Goal: Transaction & Acquisition: Purchase product/service

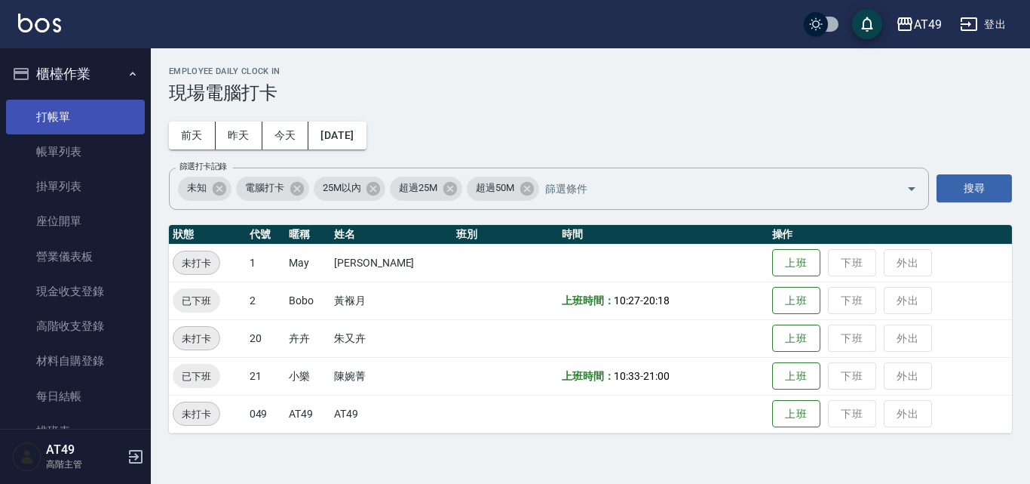
click at [111, 118] on link "打帳單" at bounding box center [75, 117] width 139 height 35
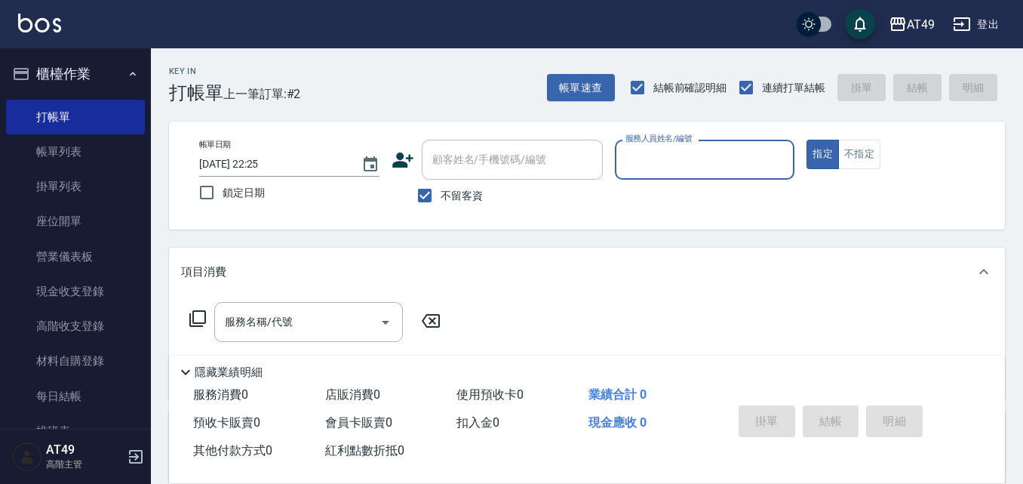
click at [661, 154] on input "服務人員姓名/編號" at bounding box center [705, 159] width 167 height 26
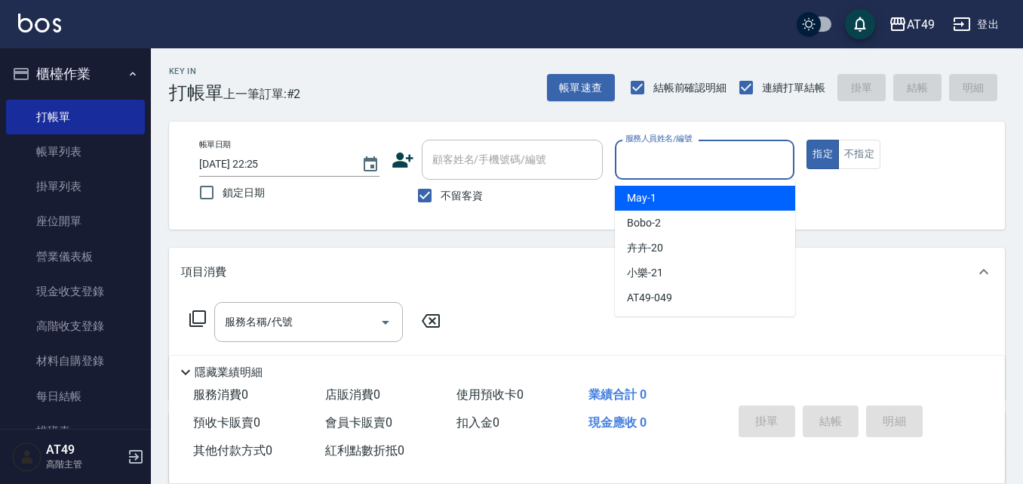
click at [675, 201] on div "May -1" at bounding box center [705, 198] width 180 height 25
type input "May-1"
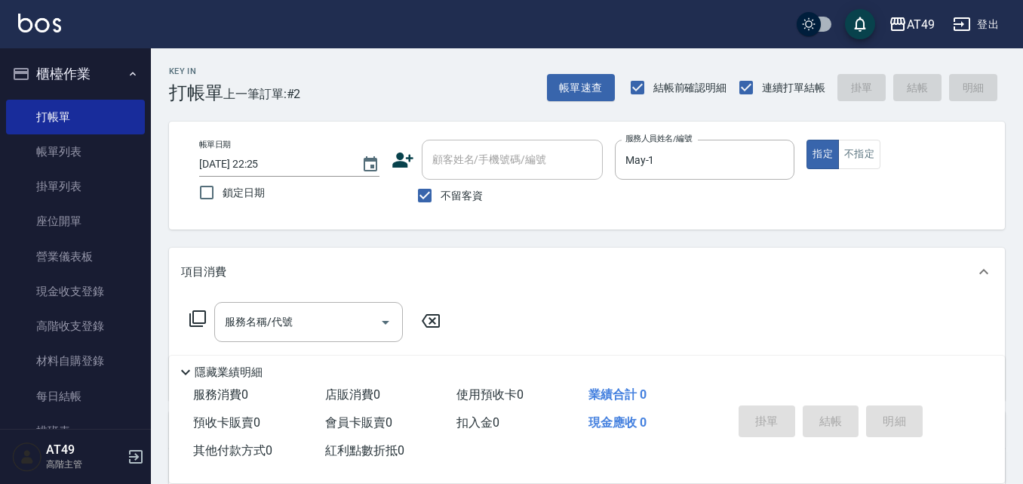
click at [201, 315] on icon at bounding box center [198, 318] width 18 height 18
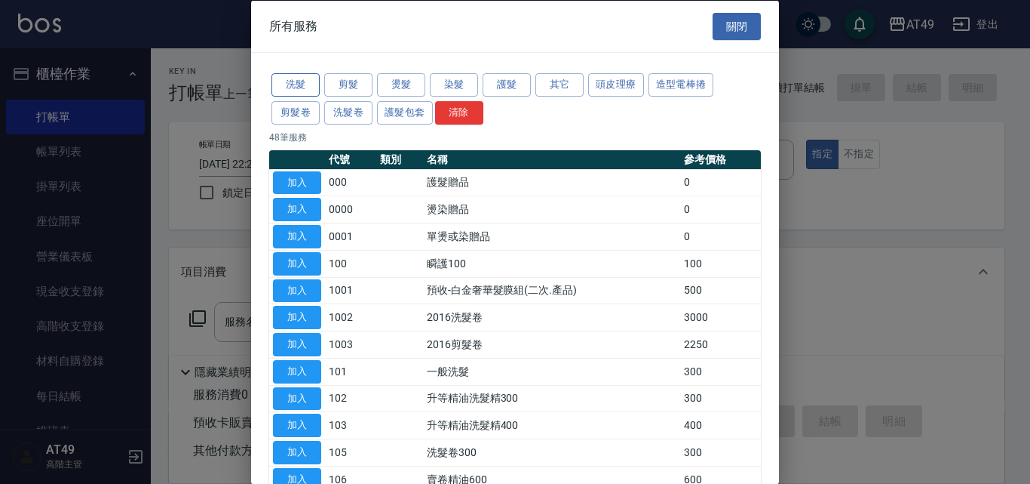
click at [285, 85] on button "洗髮" at bounding box center [296, 84] width 48 height 23
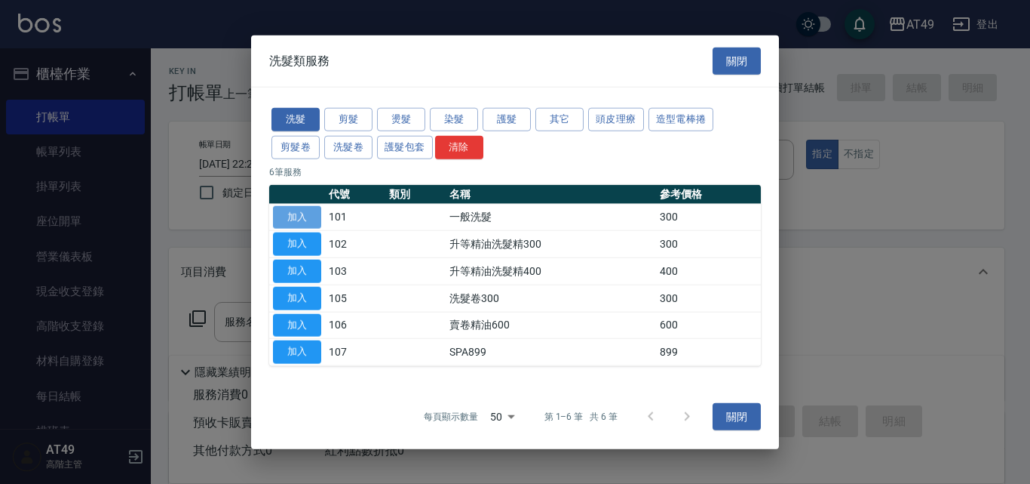
click at [294, 216] on button "加入" at bounding box center [297, 216] width 48 height 23
type input "一般洗髮(101)"
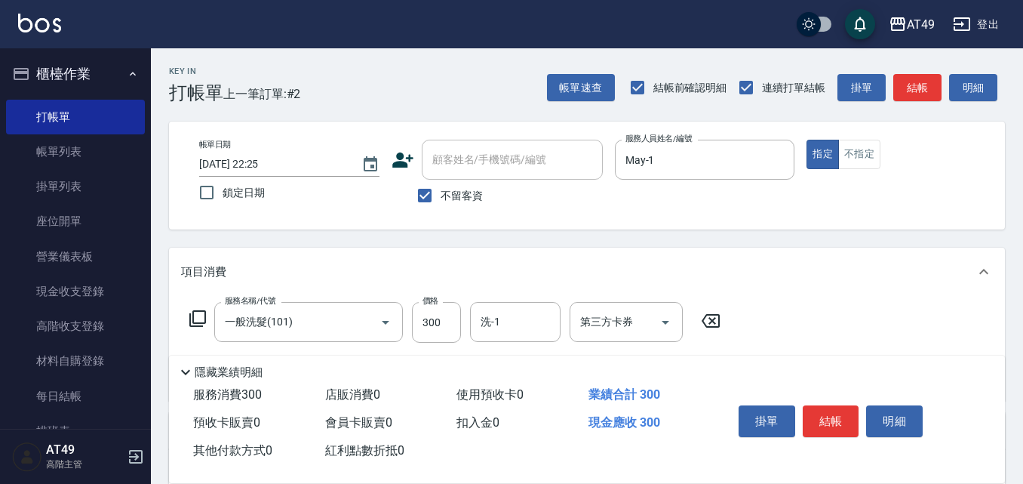
click at [201, 318] on icon at bounding box center [198, 318] width 18 height 18
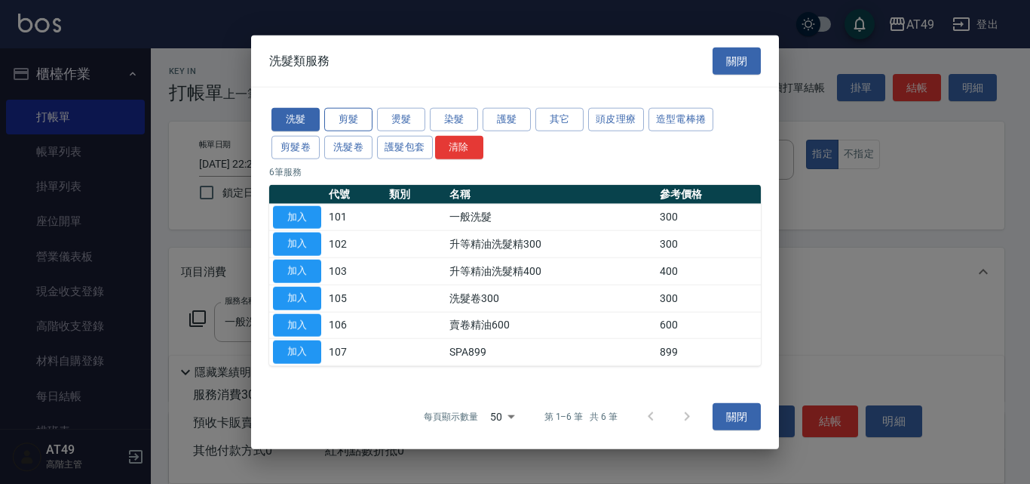
click at [351, 123] on button "剪髮" at bounding box center [348, 119] width 48 height 23
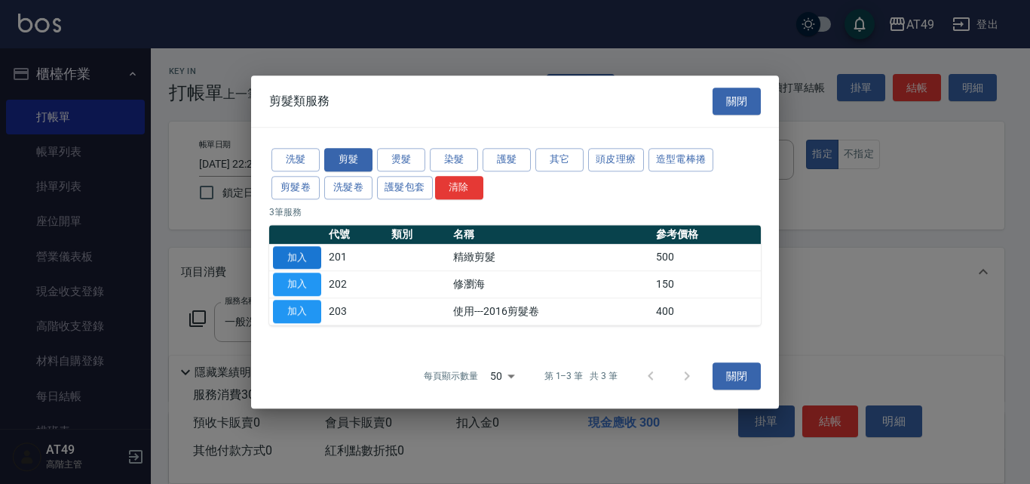
click at [313, 263] on button "加入" at bounding box center [297, 257] width 48 height 23
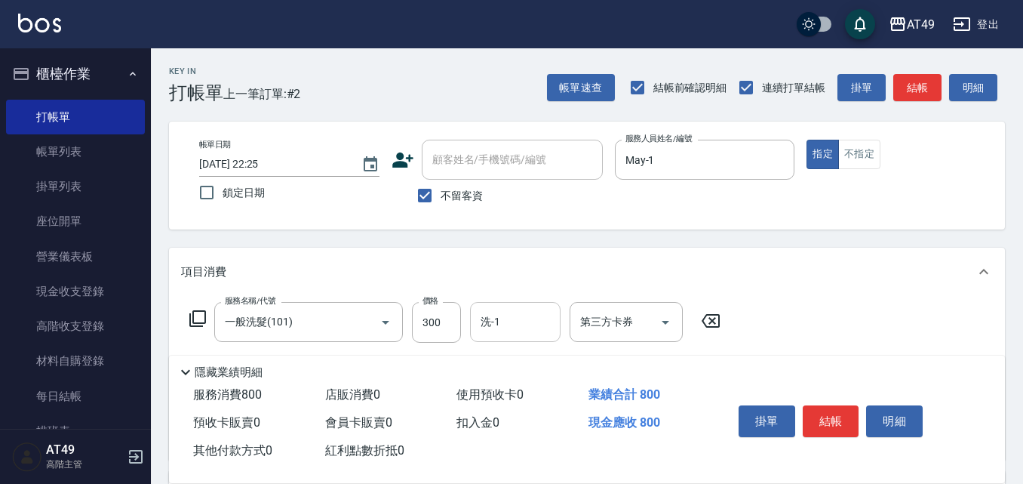
click at [511, 316] on input "洗-1" at bounding box center [515, 322] width 77 height 26
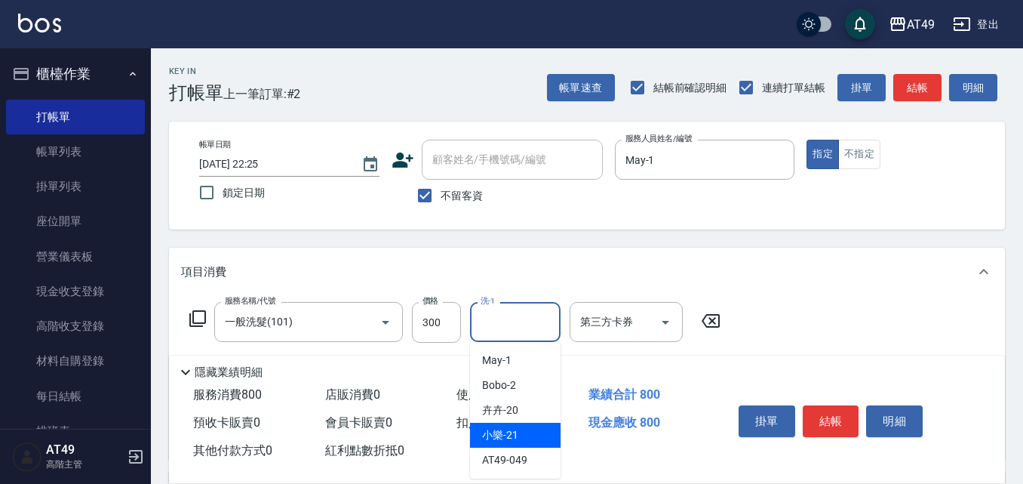
click at [531, 431] on div "小樂 -21" at bounding box center [515, 434] width 91 height 25
type input "小樂-21"
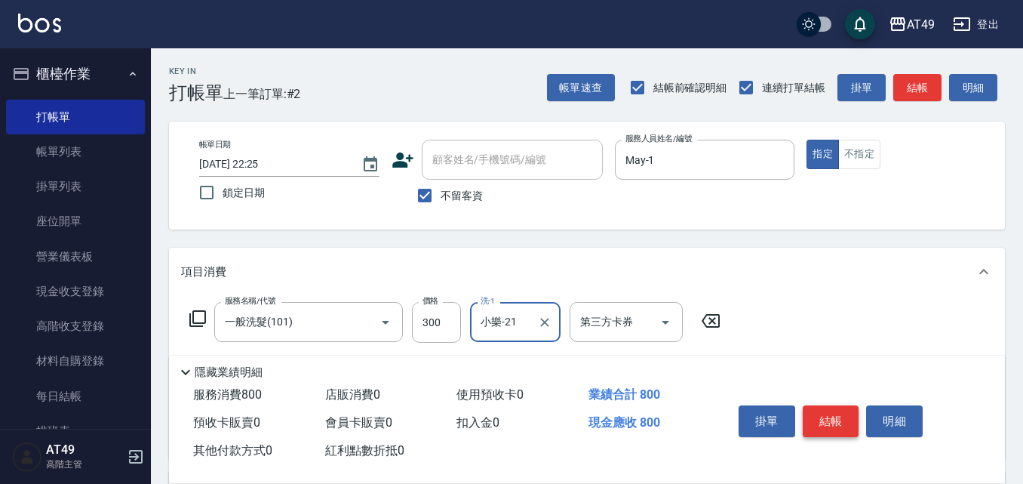
click at [840, 412] on button "結帳" at bounding box center [831, 421] width 57 height 32
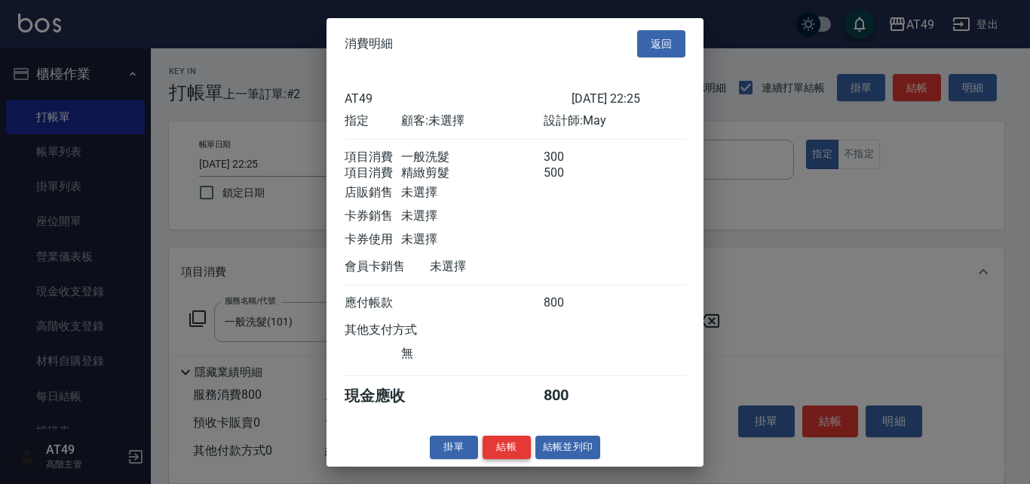
click at [513, 459] on button "結帳" at bounding box center [507, 446] width 48 height 23
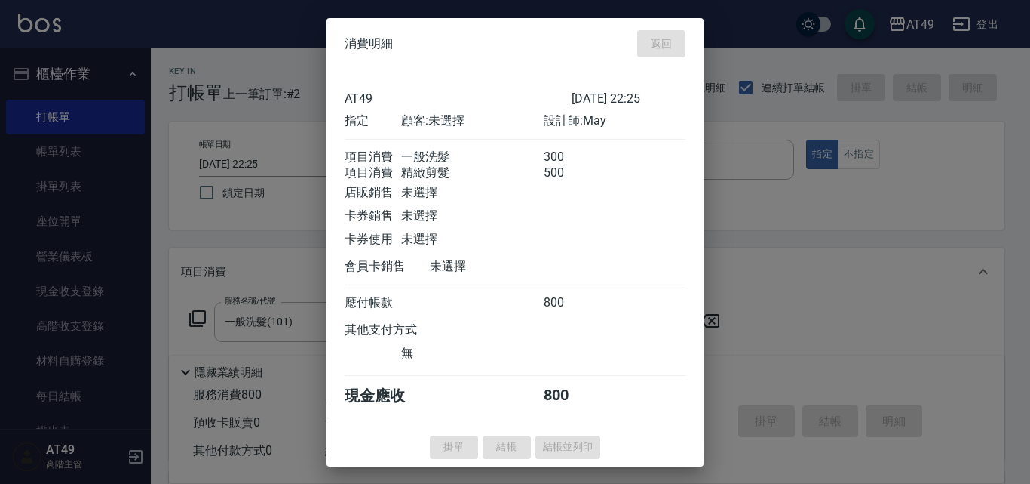
type input "[DATE] 22:26"
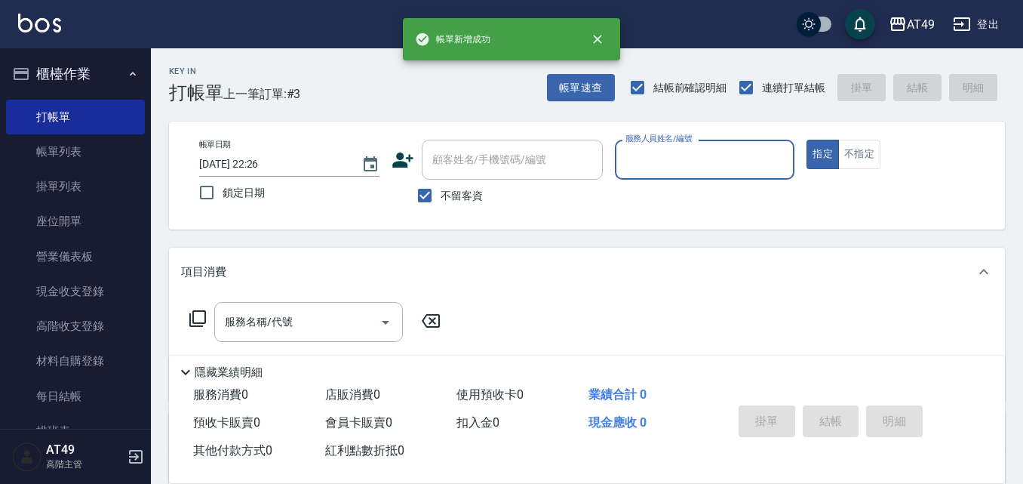
click at [683, 164] on input "服務人員姓名/編號" at bounding box center [705, 159] width 167 height 26
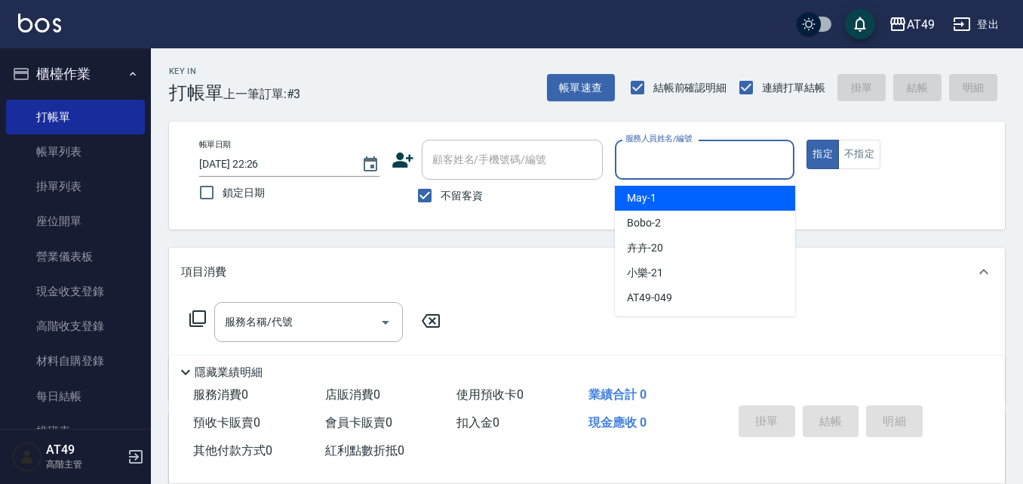
click at [696, 196] on div "May -1" at bounding box center [705, 198] width 180 height 25
type input "May-1"
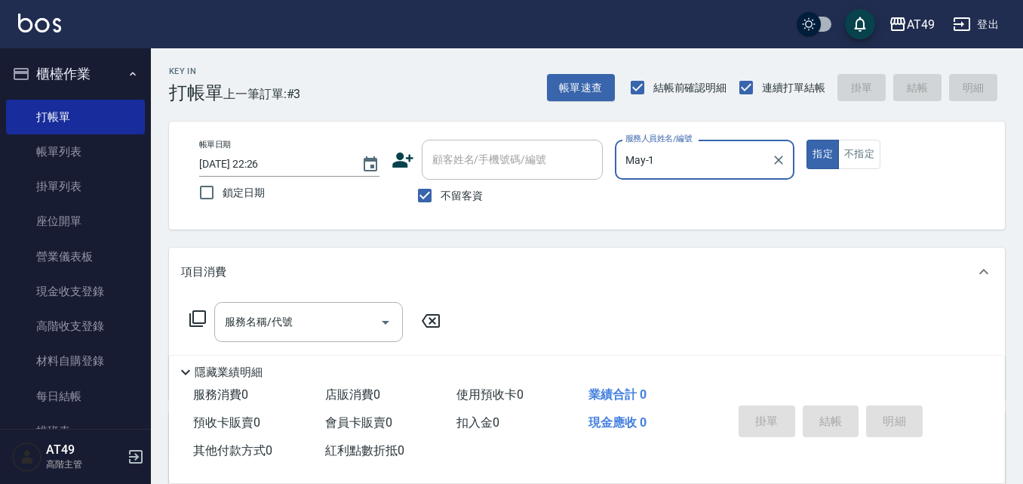
click at [198, 319] on icon at bounding box center [198, 318] width 18 height 18
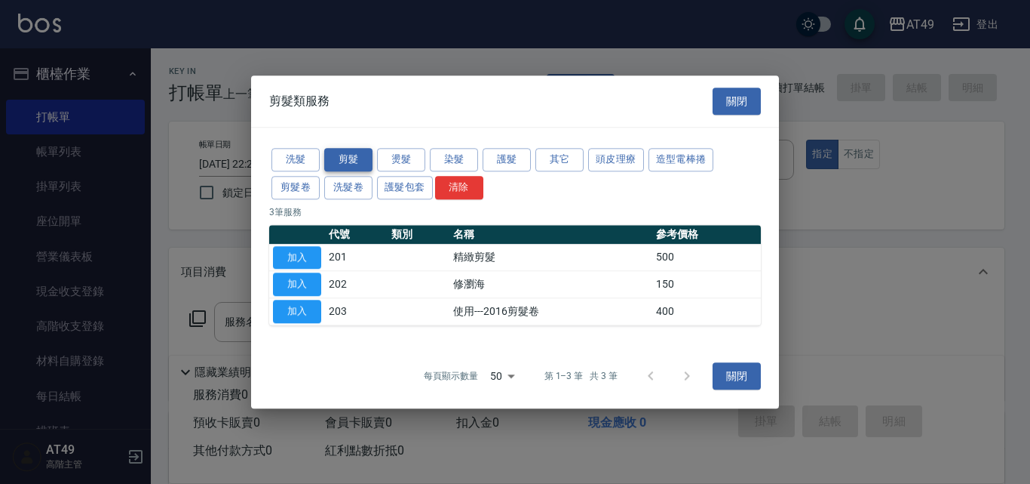
click at [367, 154] on button "剪髮" at bounding box center [348, 159] width 48 height 23
click at [309, 259] on button "加入" at bounding box center [297, 257] width 48 height 23
type input "精緻剪髮(201)"
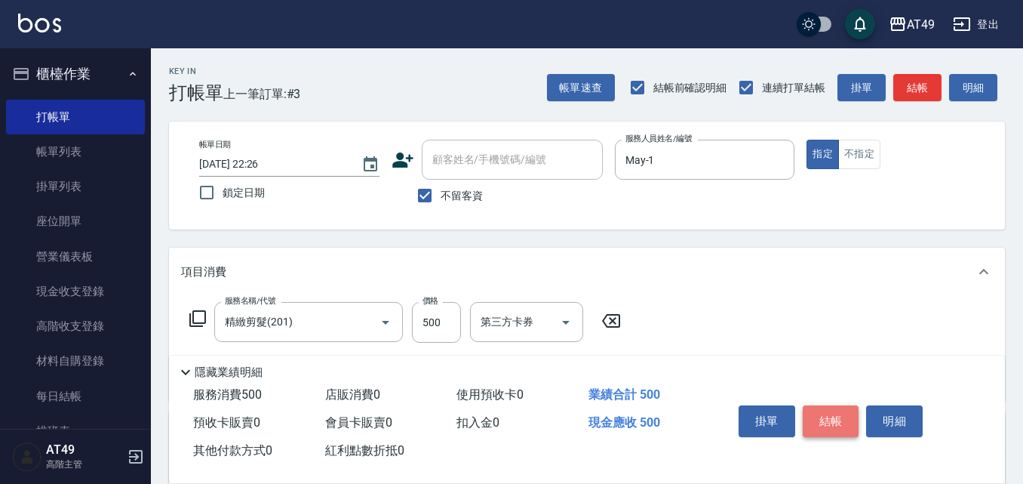
click at [829, 417] on button "結帳" at bounding box center [831, 421] width 57 height 32
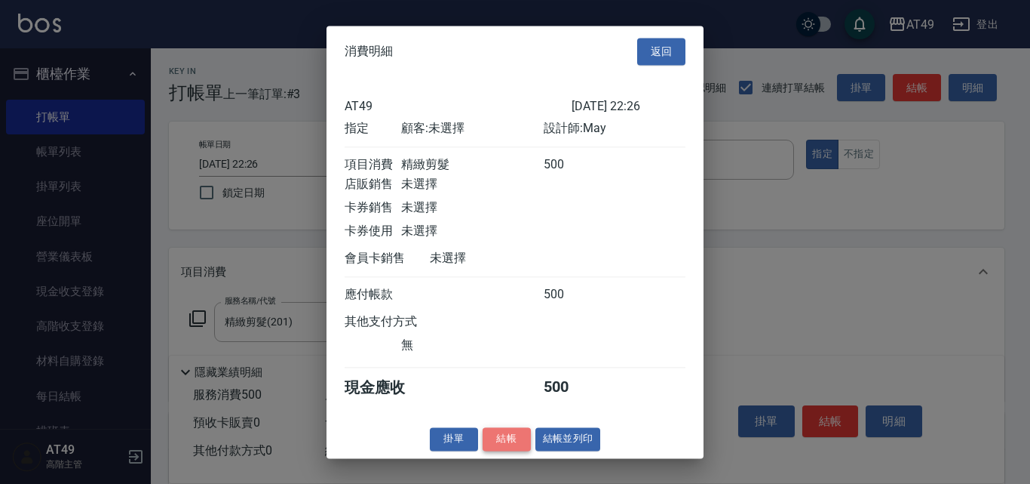
click at [512, 450] on button "結帳" at bounding box center [507, 438] width 48 height 23
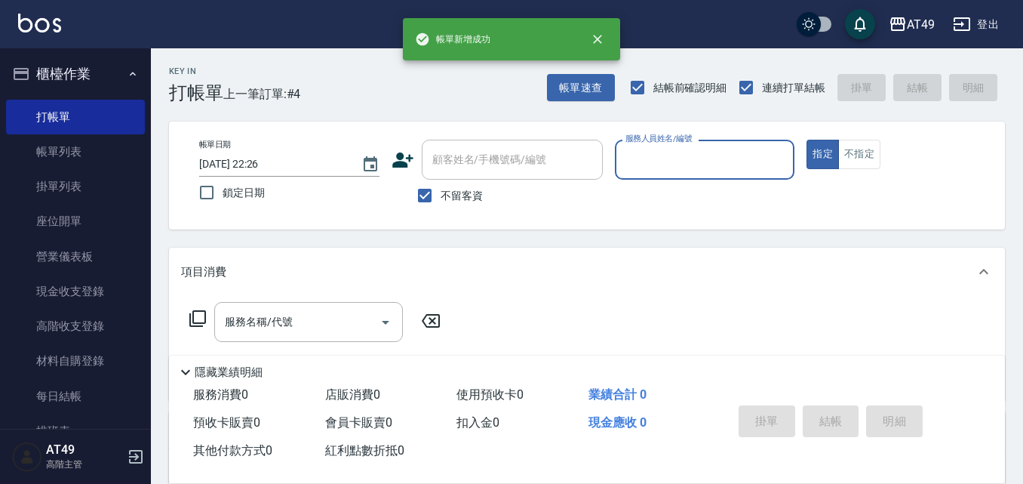
click at [663, 164] on input "服務人員姓名/編號" at bounding box center [705, 159] width 167 height 26
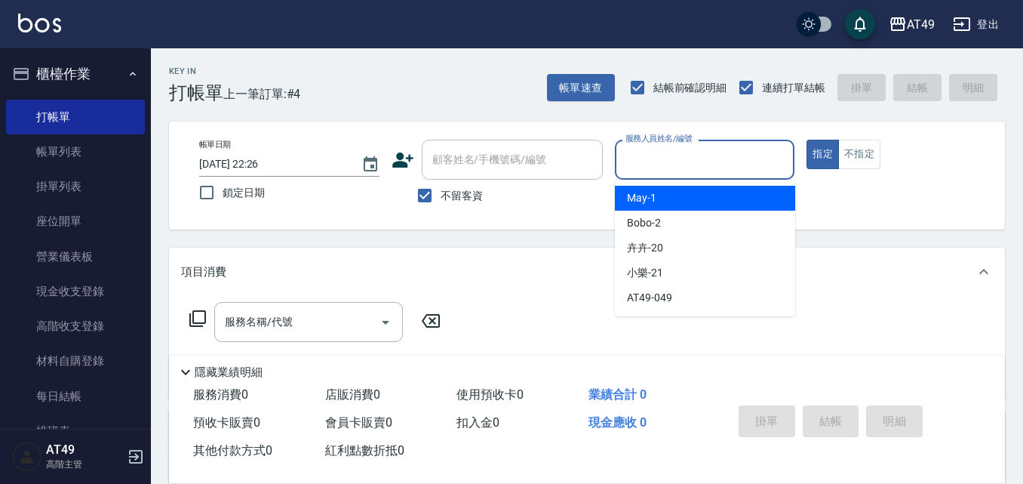
click at [663, 193] on div "May -1" at bounding box center [705, 198] width 180 height 25
type input "May-1"
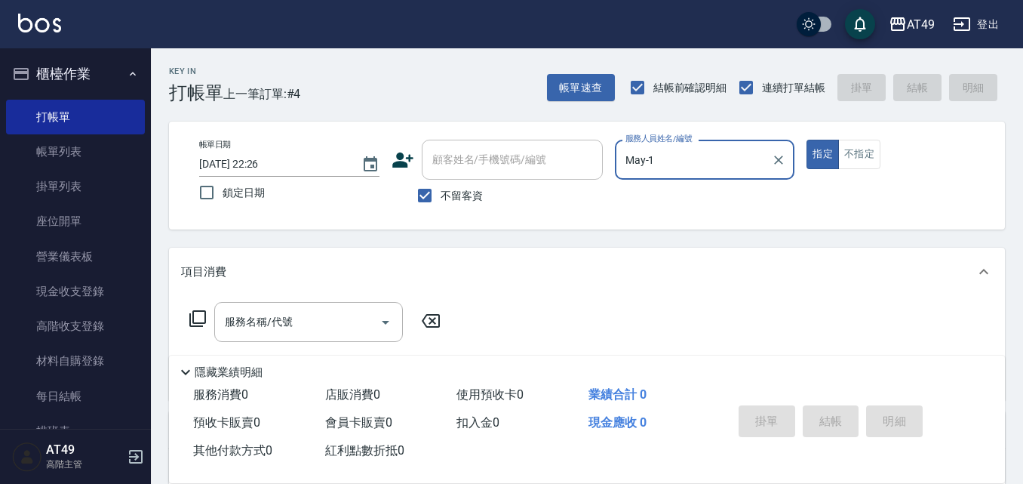
click at [200, 318] on icon at bounding box center [198, 318] width 18 height 18
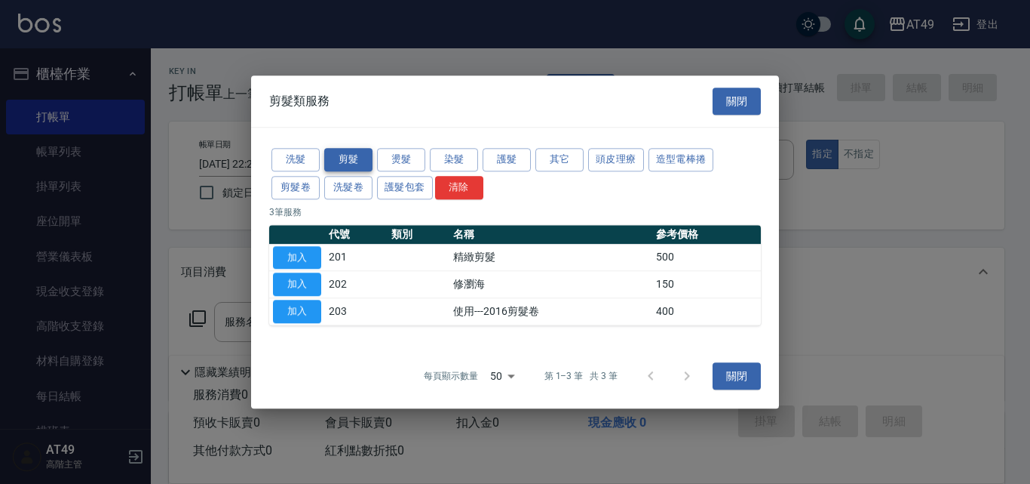
click at [352, 161] on button "剪髮" at bounding box center [348, 159] width 48 height 23
click at [294, 248] on button "加入" at bounding box center [297, 257] width 48 height 23
type input "精緻剪髮(201)"
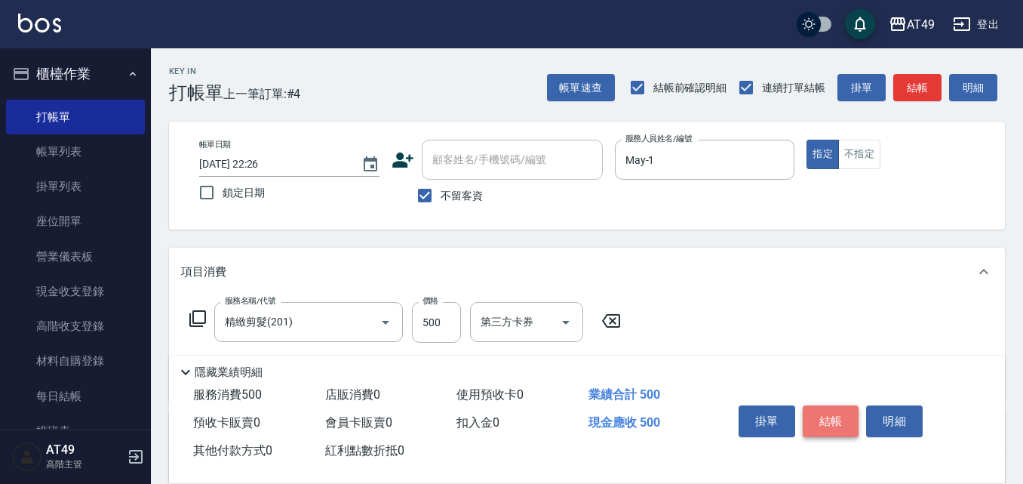
click at [840, 422] on button "結帳" at bounding box center [831, 421] width 57 height 32
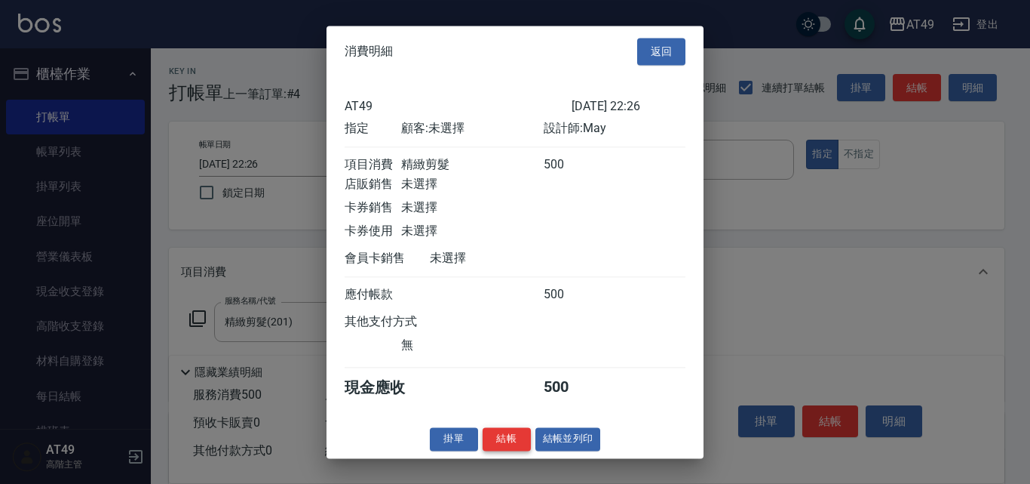
click at [517, 450] on button "結帳" at bounding box center [507, 438] width 48 height 23
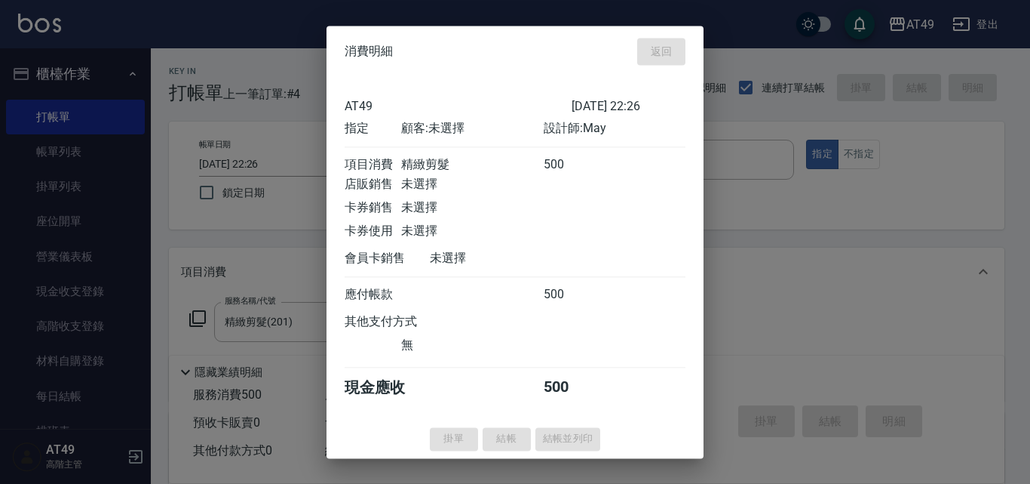
type input "[DATE] 22:27"
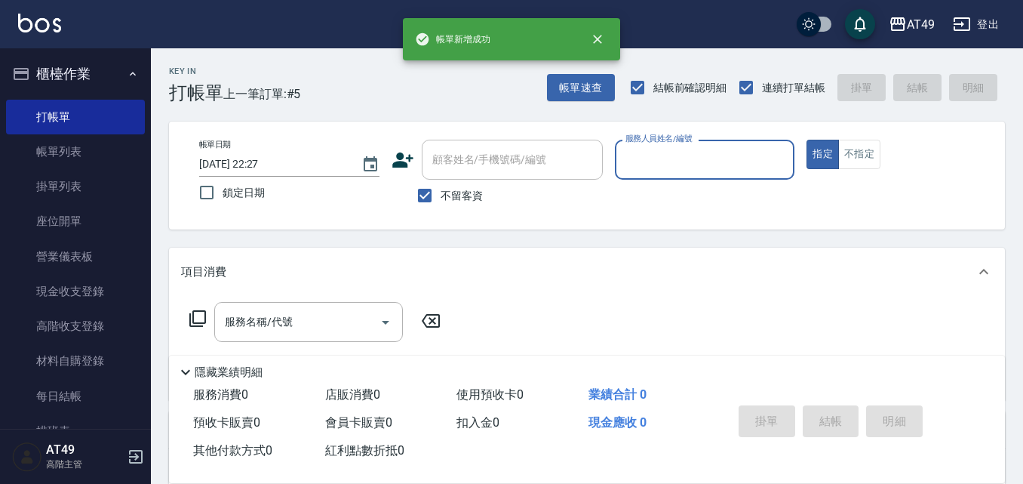
click at [631, 156] on input "服務人員姓名/編號" at bounding box center [705, 159] width 167 height 26
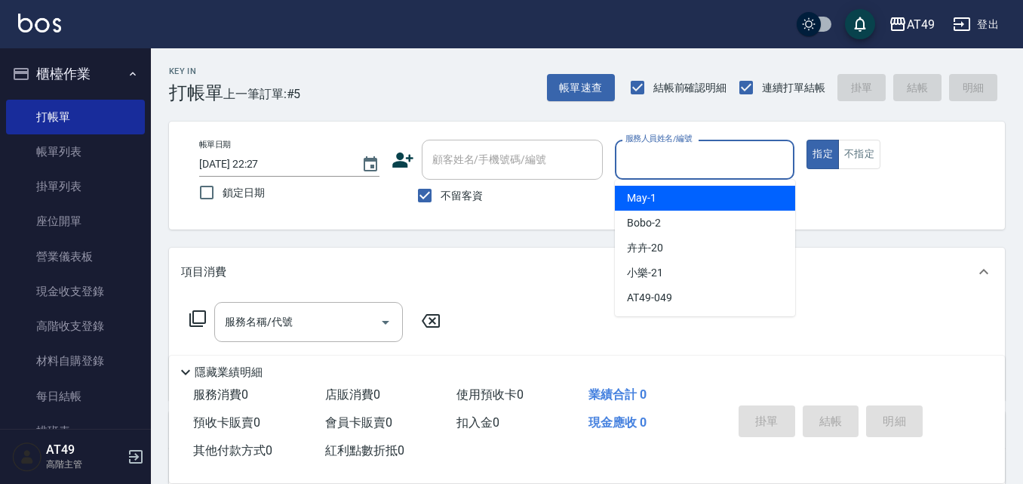
click at [674, 201] on div "May -1" at bounding box center [705, 198] width 180 height 25
type input "May-1"
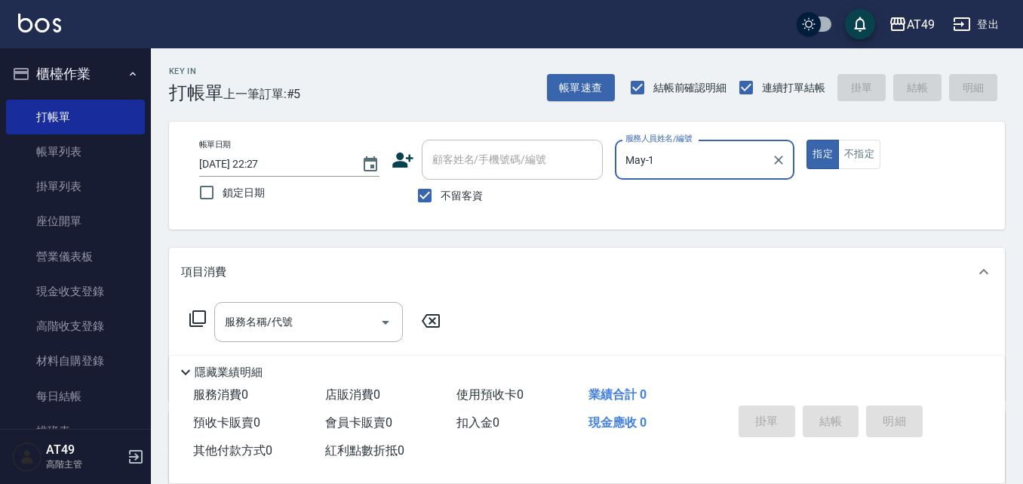
click at [192, 315] on icon at bounding box center [198, 318] width 18 height 18
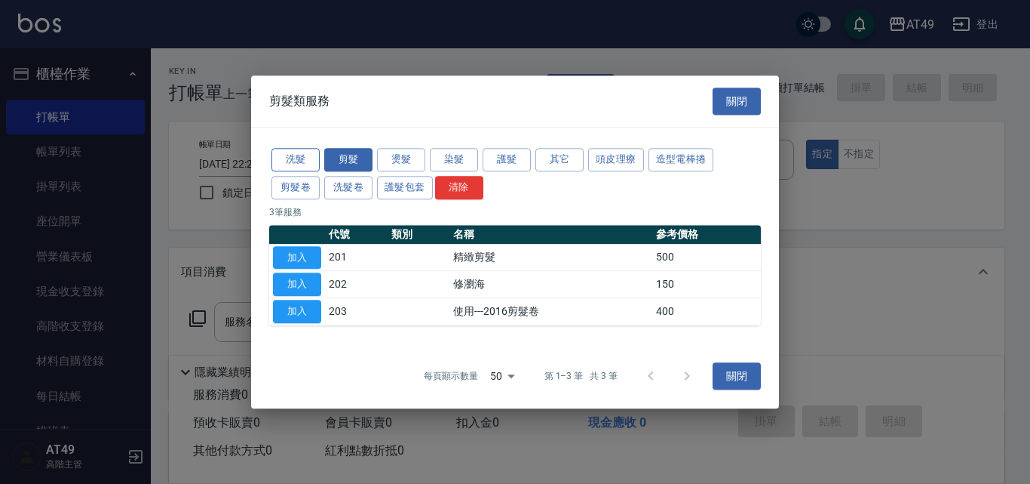
click at [298, 152] on button "洗髮" at bounding box center [296, 159] width 48 height 23
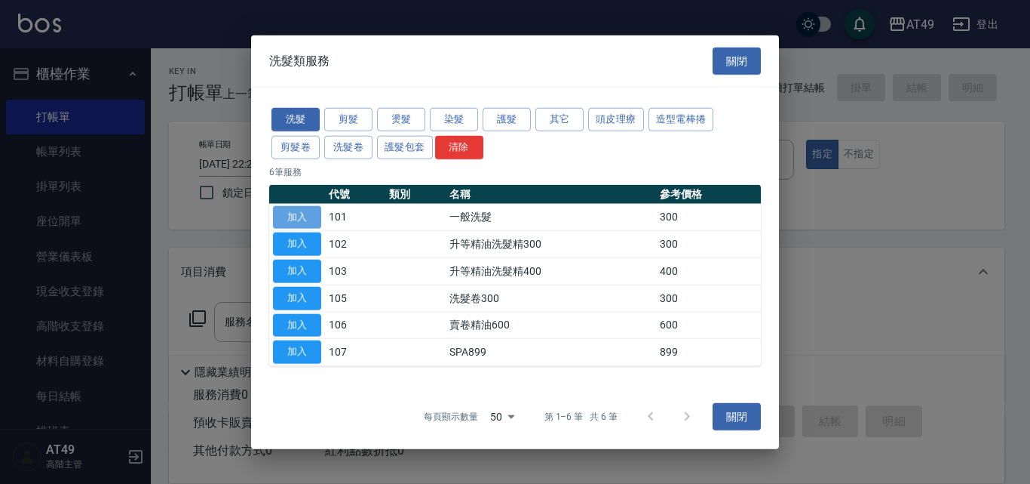
click at [283, 214] on button "加入" at bounding box center [297, 216] width 48 height 23
type input "一般洗髮(101)"
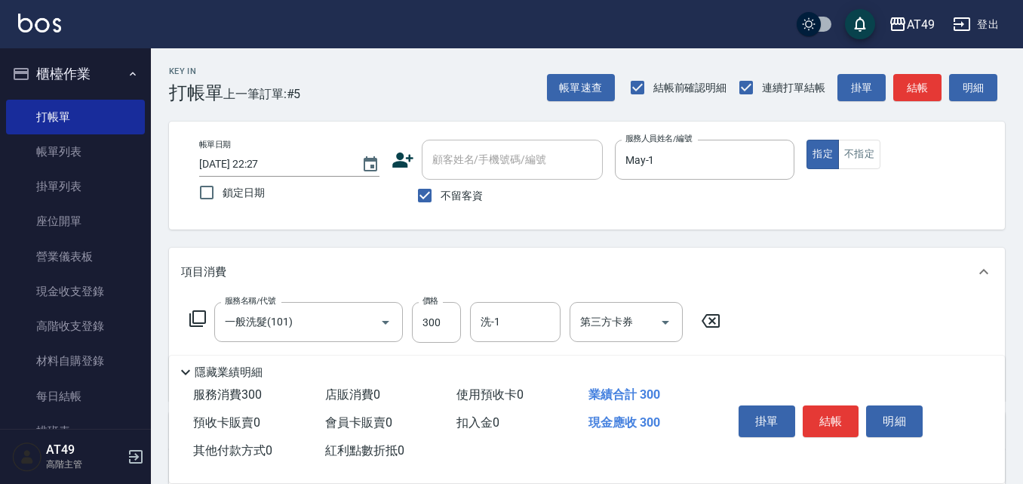
click at [200, 319] on icon at bounding box center [198, 318] width 18 height 18
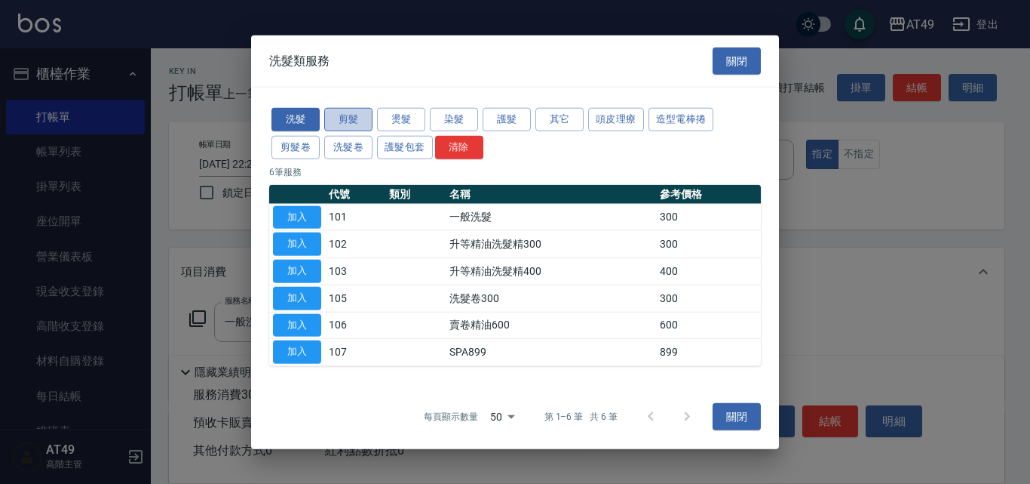
click at [345, 123] on button "剪髮" at bounding box center [348, 119] width 48 height 23
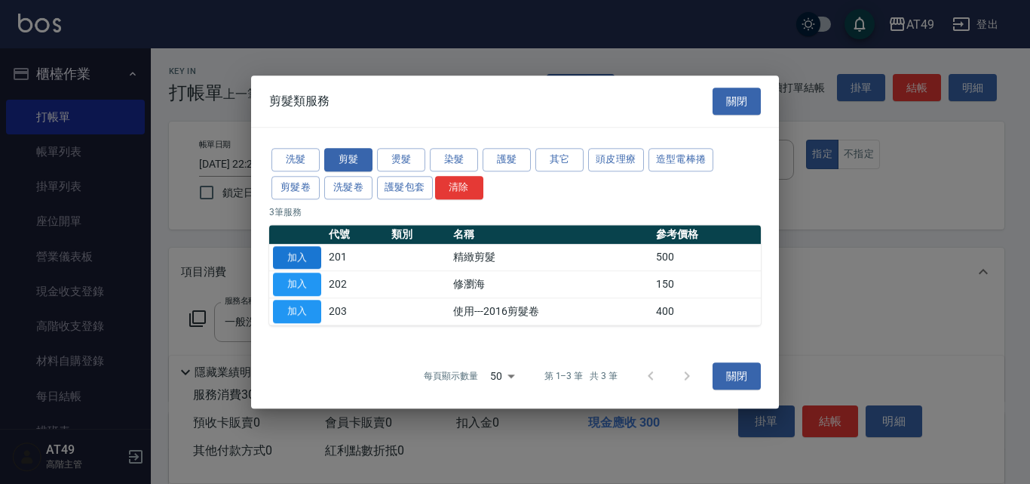
click at [297, 260] on button "加入" at bounding box center [297, 257] width 48 height 23
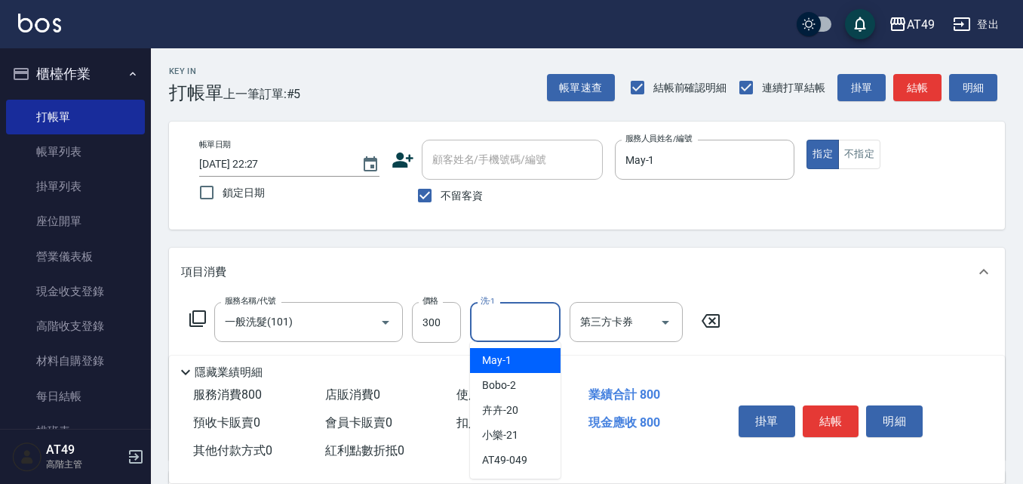
click at [535, 330] on input "洗-1" at bounding box center [515, 322] width 77 height 26
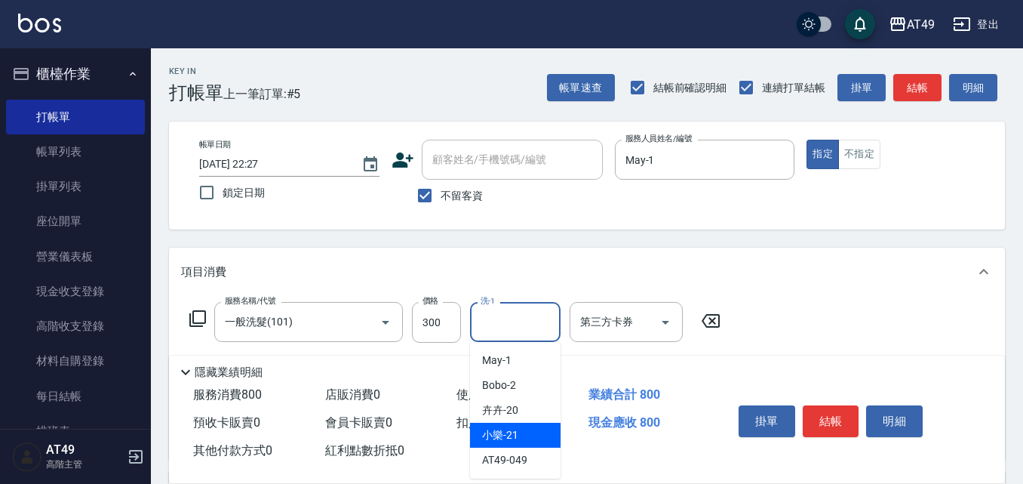
click at [545, 433] on div "小樂 -21" at bounding box center [515, 434] width 91 height 25
type input "小樂-21"
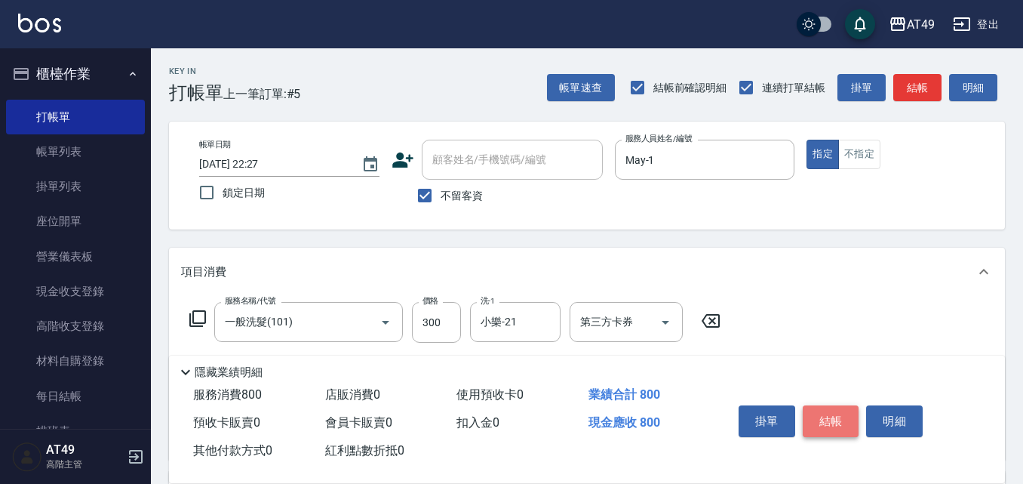
click at [819, 415] on button "結帳" at bounding box center [831, 421] width 57 height 32
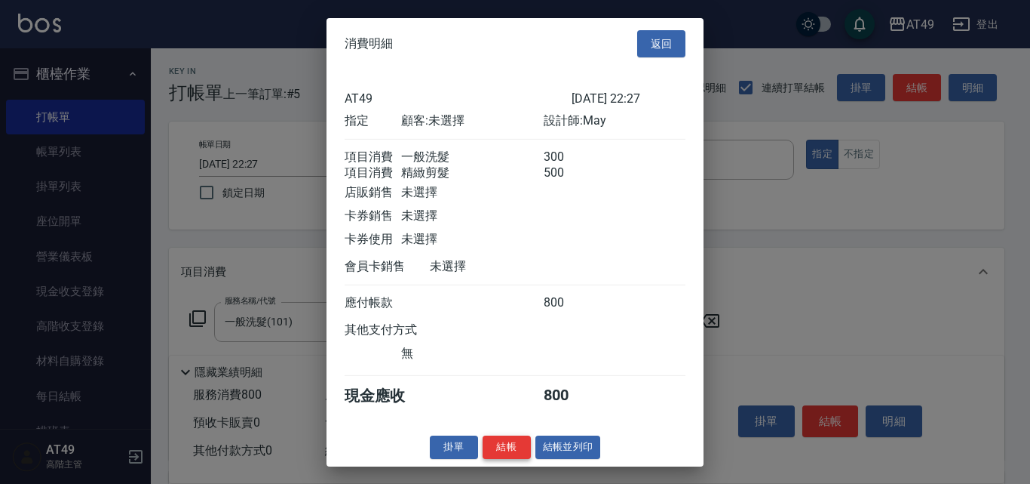
click at [524, 456] on button "結帳" at bounding box center [507, 446] width 48 height 23
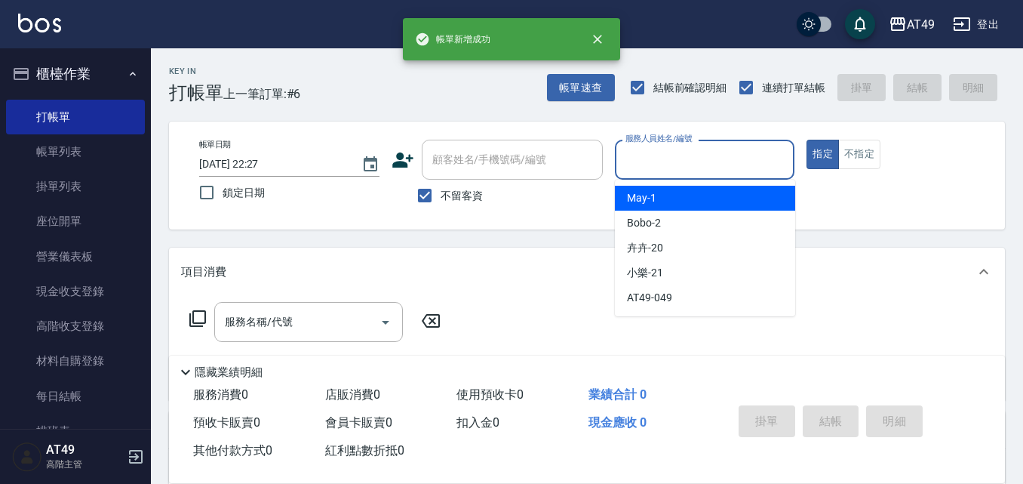
click at [645, 168] on input "服務人員姓名/編號" at bounding box center [705, 159] width 167 height 26
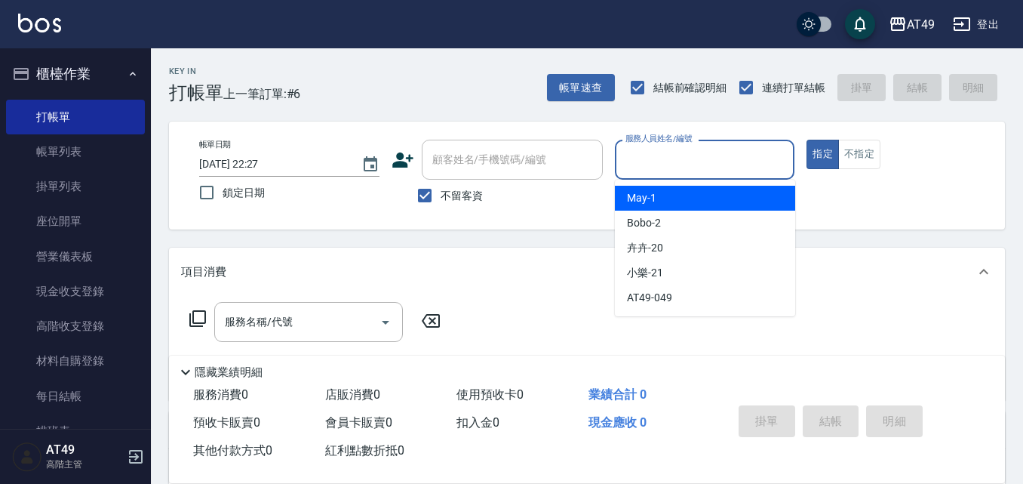
click at [656, 196] on div "May -1" at bounding box center [705, 198] width 180 height 25
type input "May-1"
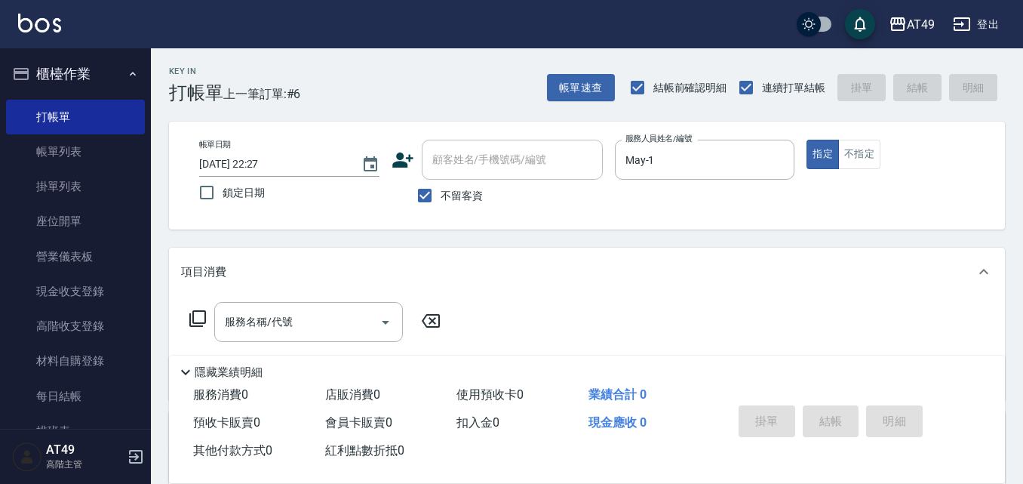
click at [195, 317] on icon at bounding box center [198, 318] width 18 height 18
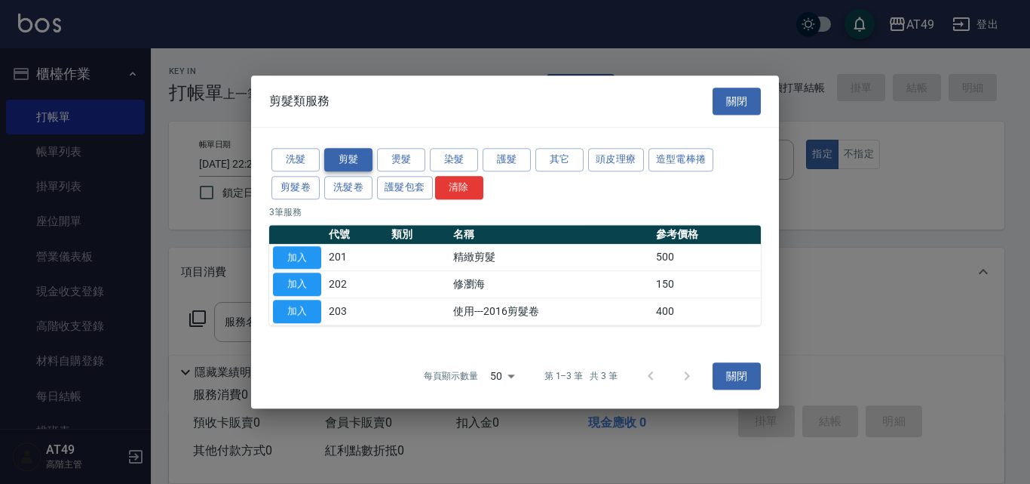
click at [350, 155] on button "剪髮" at bounding box center [348, 159] width 48 height 23
click at [302, 254] on button "加入" at bounding box center [297, 257] width 48 height 23
type input "精緻剪髮(201)"
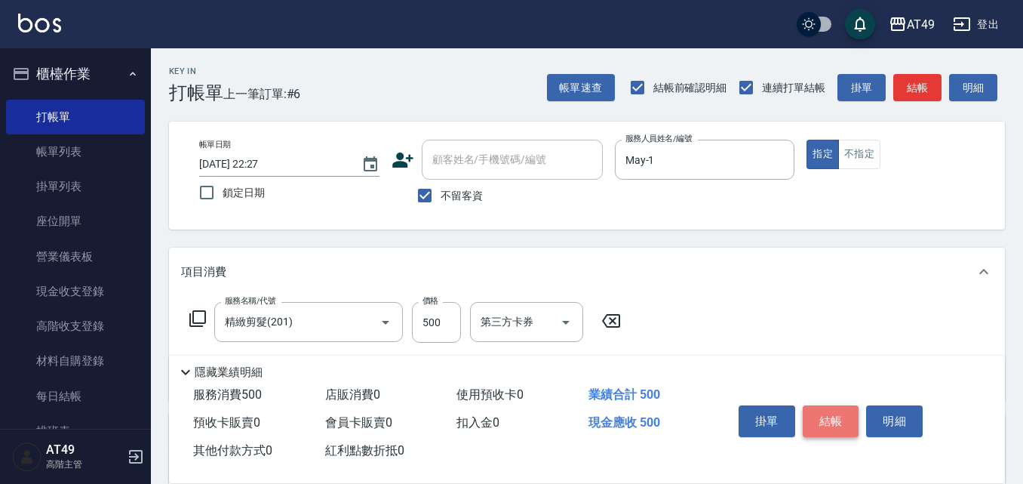
click at [827, 422] on button "結帳" at bounding box center [831, 421] width 57 height 32
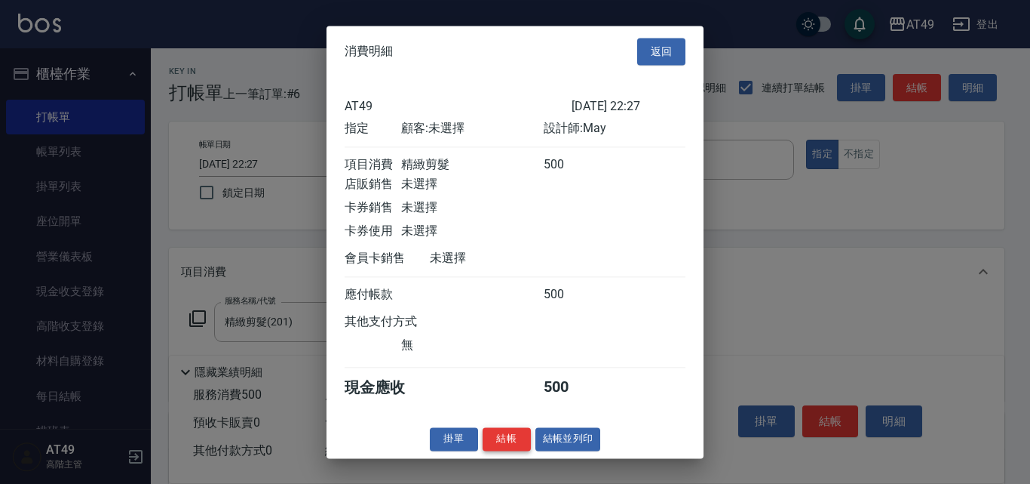
click at [517, 448] on button "結帳" at bounding box center [507, 438] width 48 height 23
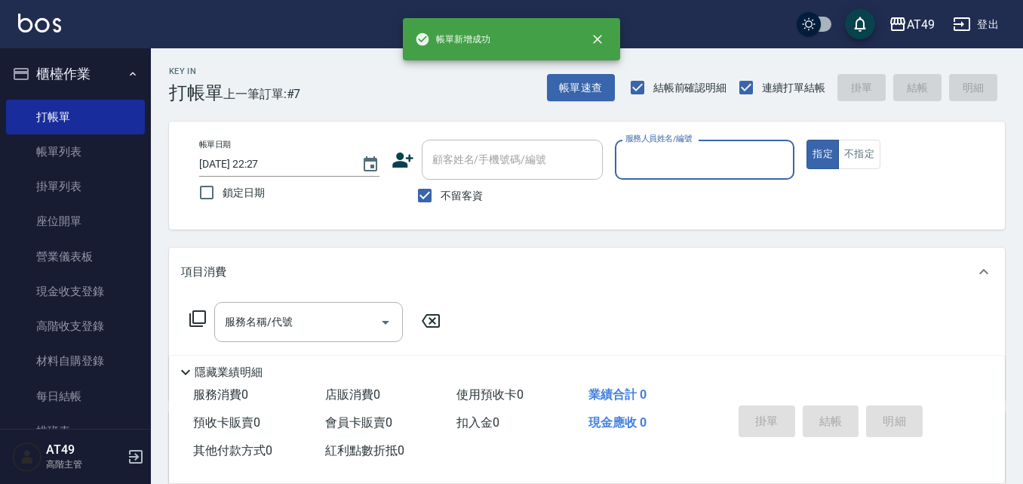
click at [666, 168] on input "服務人員姓名/編號" at bounding box center [705, 159] width 167 height 26
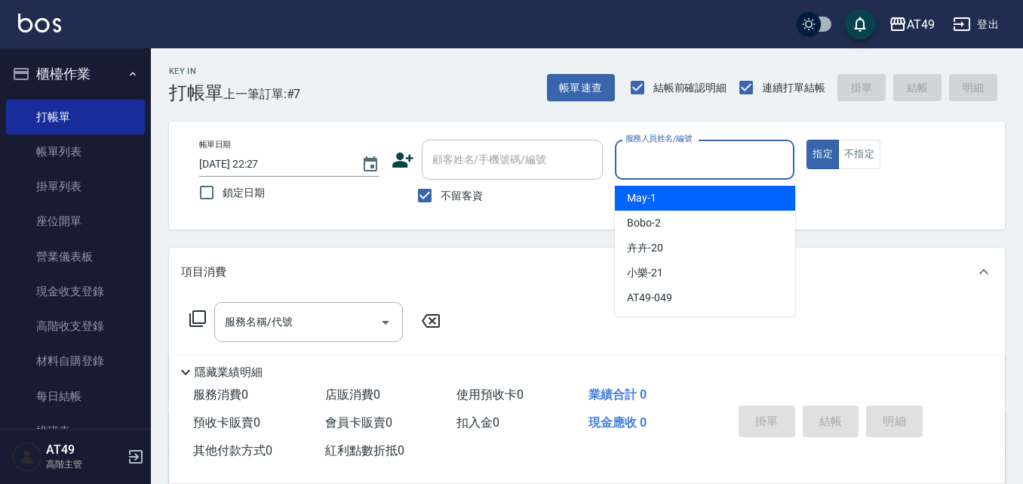
click at [682, 196] on div "May -1" at bounding box center [705, 198] width 180 height 25
type input "May-1"
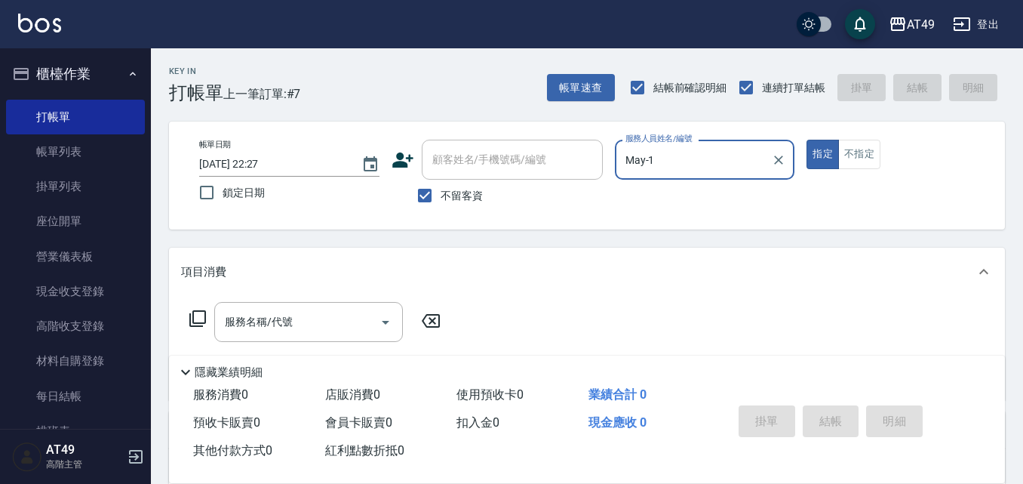
click at [201, 315] on icon at bounding box center [198, 318] width 18 height 18
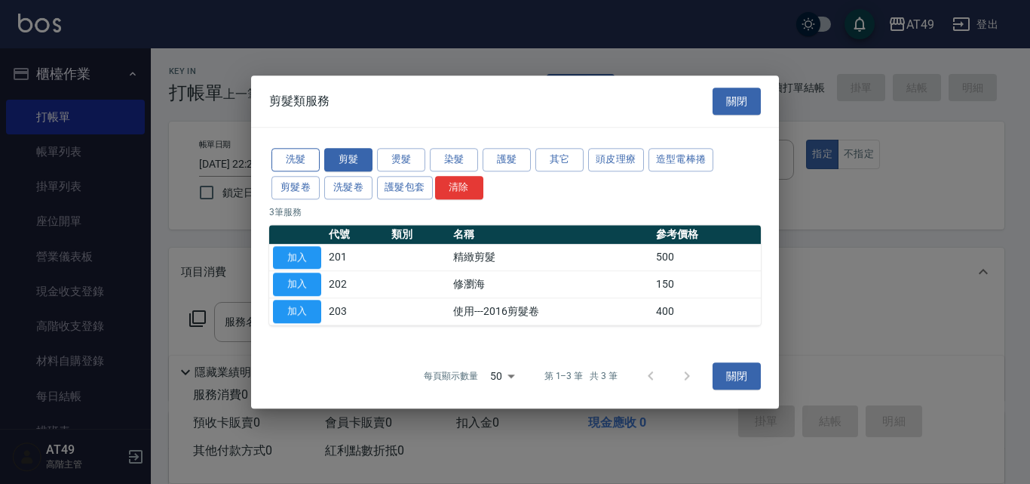
click at [284, 166] on button "洗髮" at bounding box center [296, 159] width 48 height 23
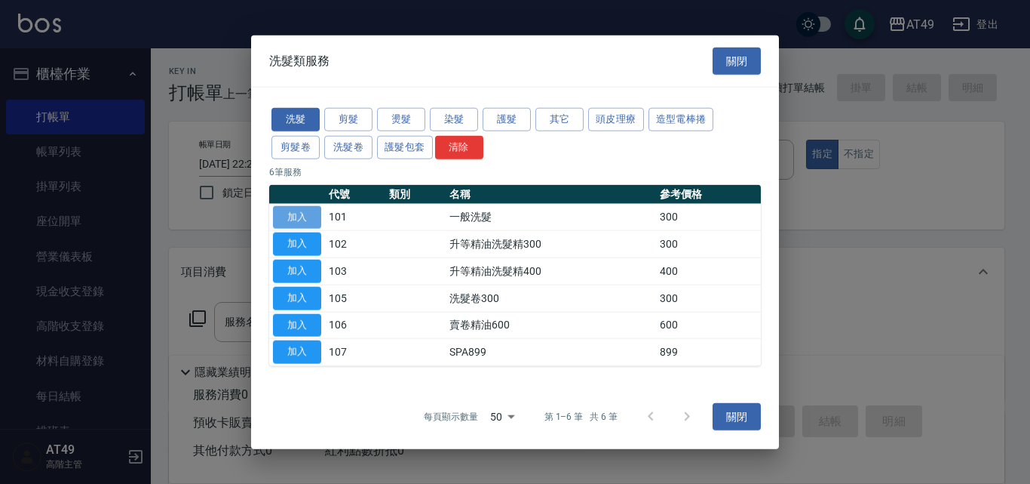
click at [306, 217] on button "加入" at bounding box center [297, 216] width 48 height 23
type input "一般洗髮(101)"
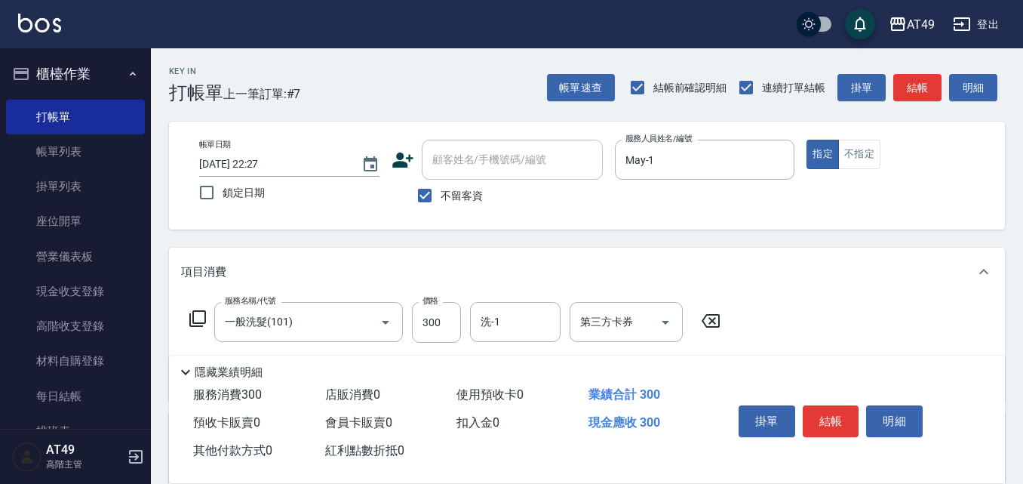
click at [189, 316] on icon at bounding box center [198, 318] width 18 height 18
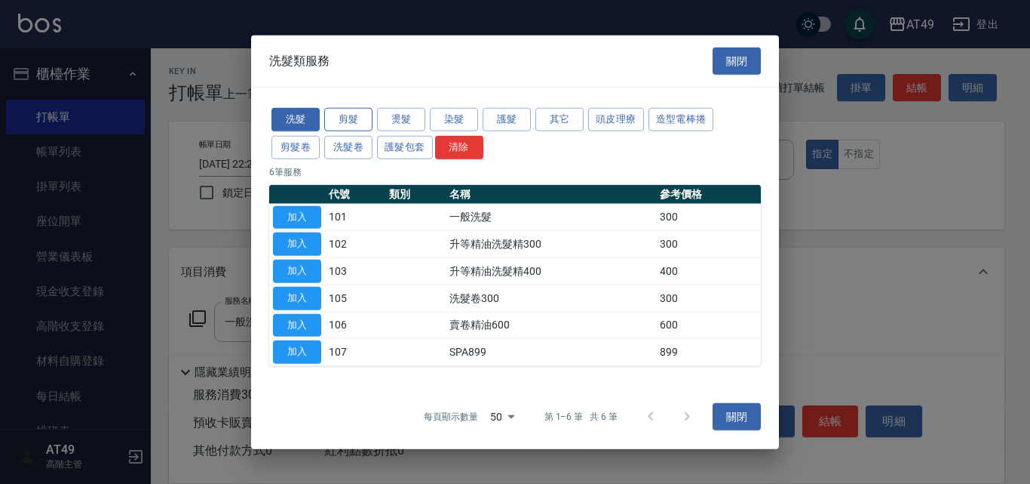
click at [353, 118] on button "剪髮" at bounding box center [348, 119] width 48 height 23
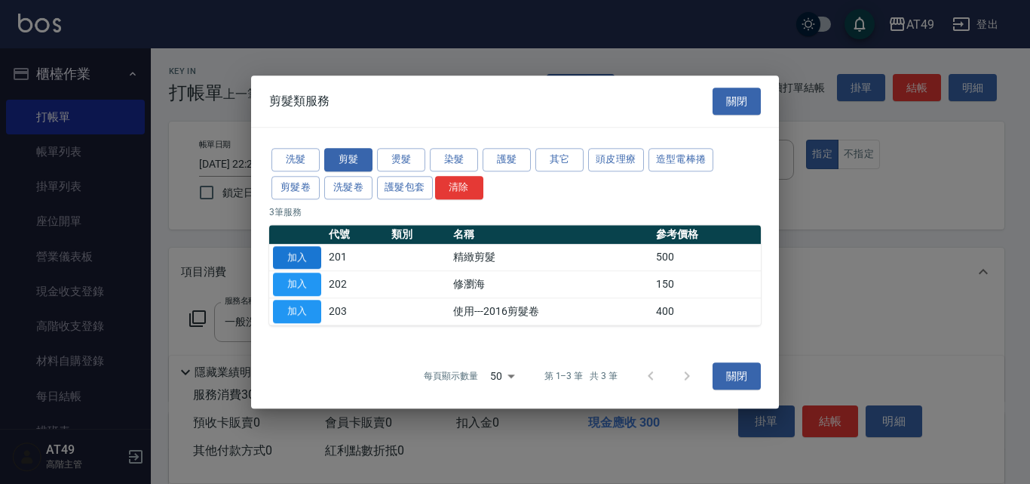
click at [307, 251] on button "加入" at bounding box center [297, 257] width 48 height 23
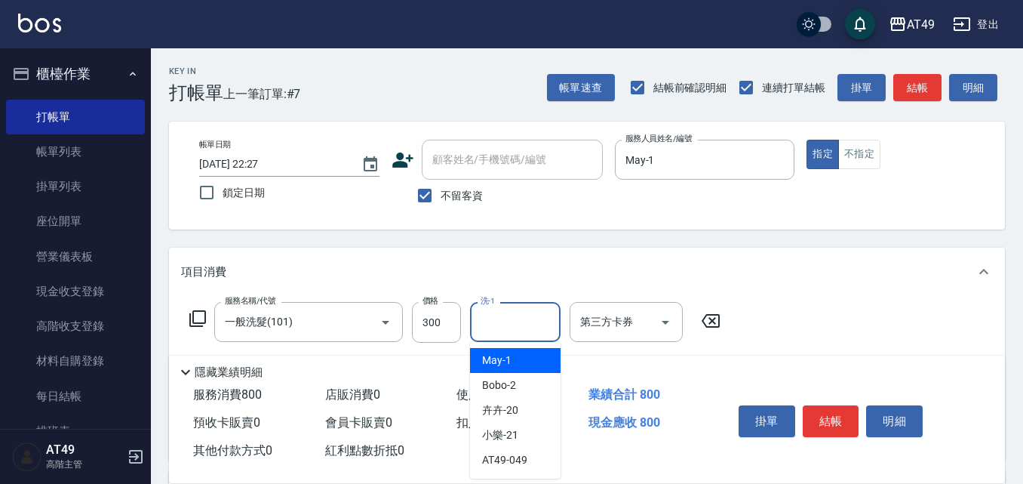
click at [502, 324] on input "洗-1" at bounding box center [515, 322] width 77 height 26
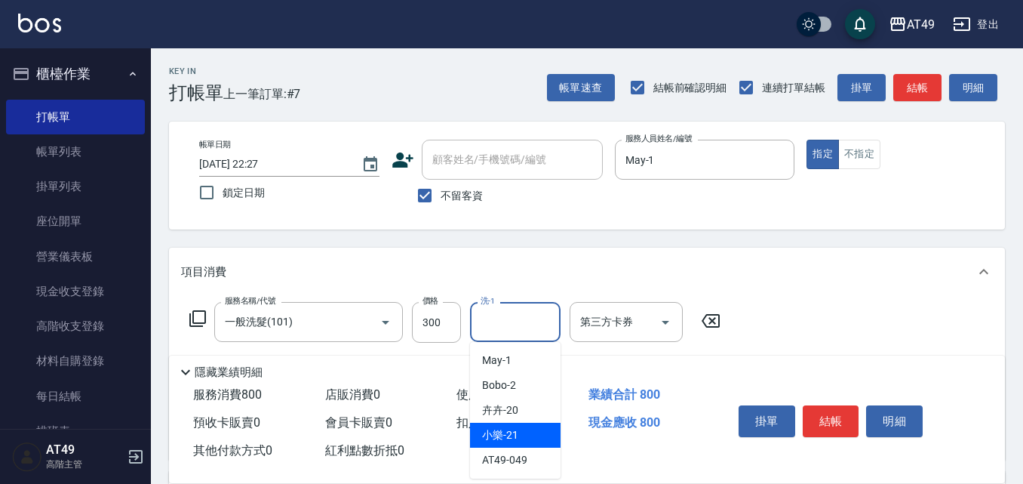
click at [525, 428] on div "小樂 -21" at bounding box center [515, 434] width 91 height 25
type input "小樂-21"
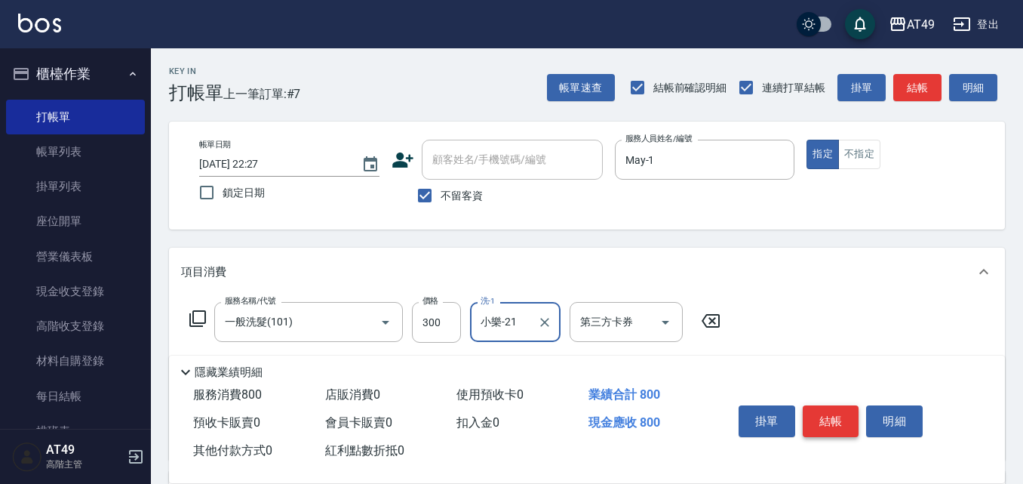
click at [838, 419] on button "結帳" at bounding box center [831, 421] width 57 height 32
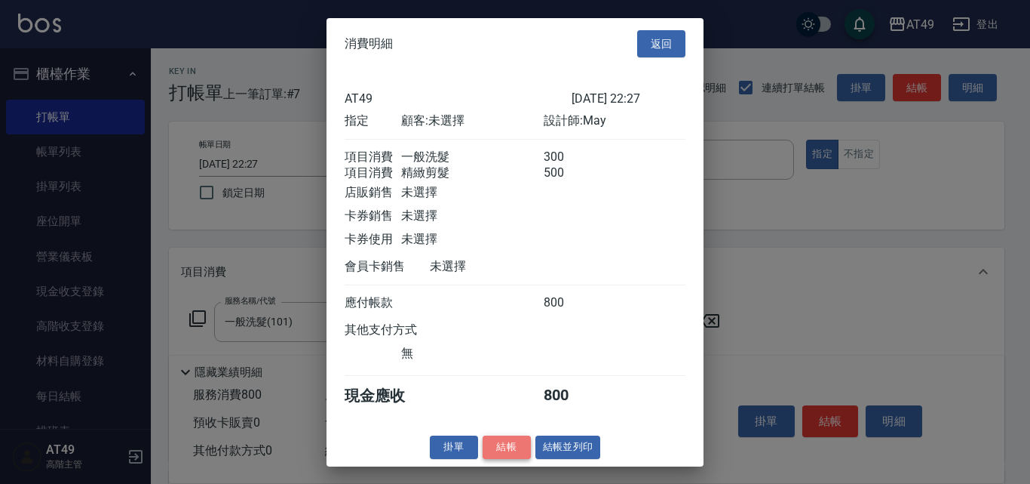
click at [506, 459] on button "結帳" at bounding box center [507, 446] width 48 height 23
type input "[DATE] 22:28"
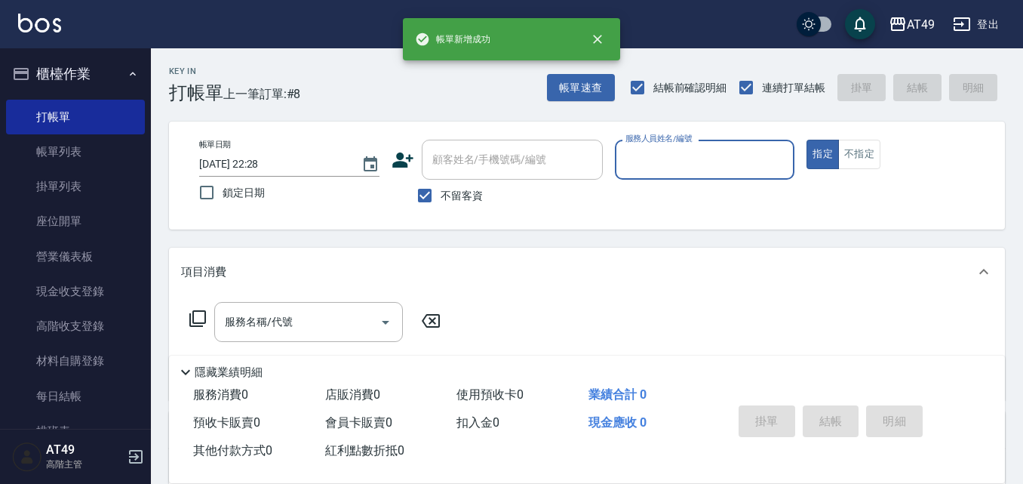
click at [648, 166] on input "服務人員姓名/編號" at bounding box center [705, 159] width 167 height 26
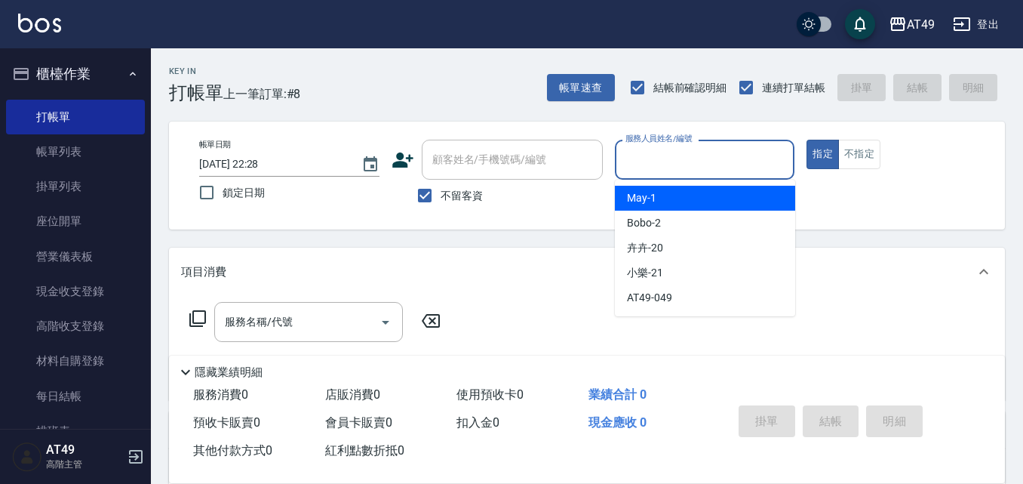
click at [665, 191] on div "May -1" at bounding box center [705, 198] width 180 height 25
type input "May-1"
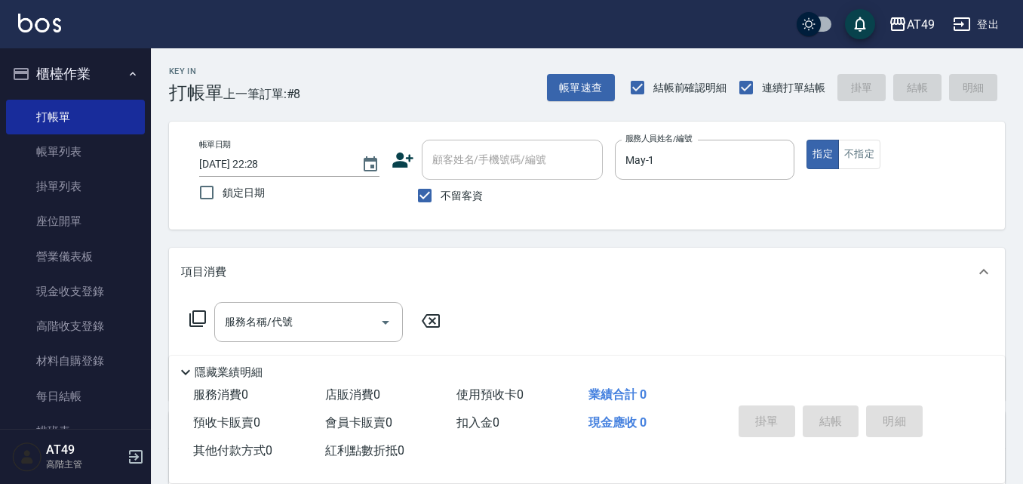
click at [201, 316] on icon at bounding box center [198, 318] width 18 height 18
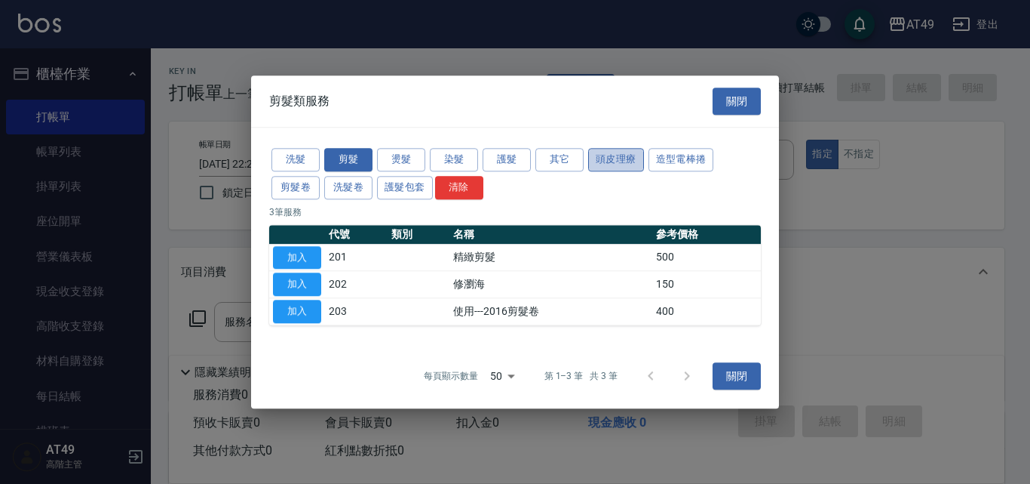
click at [628, 156] on button "頭皮理療" at bounding box center [616, 159] width 56 height 23
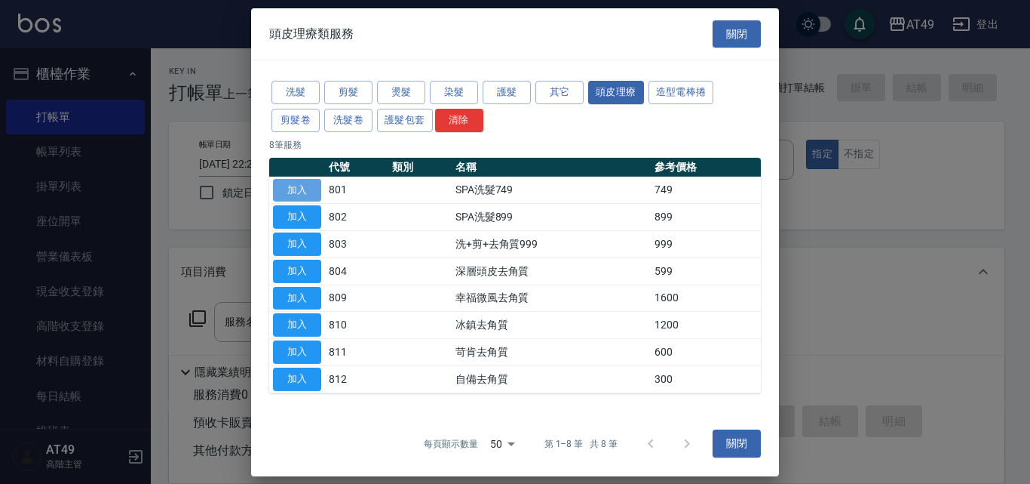
click at [289, 188] on button "加入" at bounding box center [297, 189] width 48 height 23
type input "SPA洗髮749(801)"
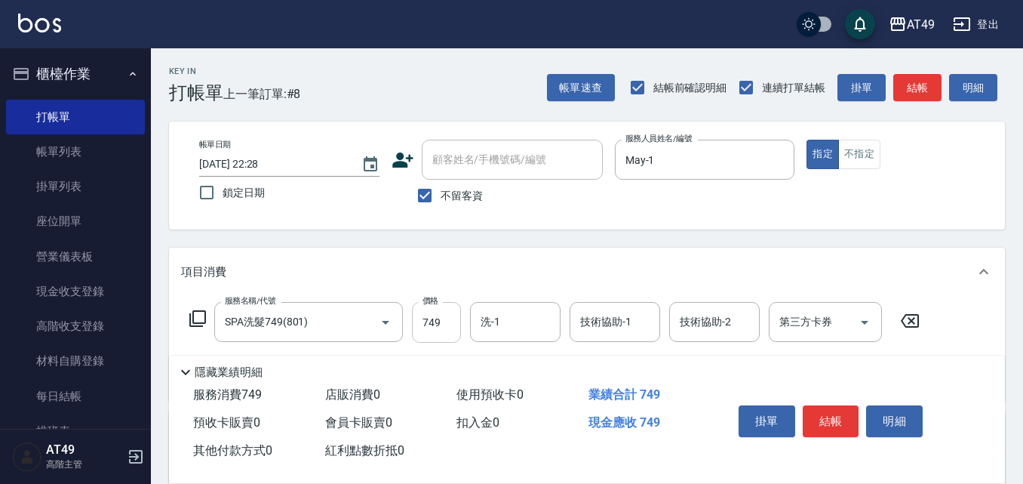
click at [437, 325] on input "749" at bounding box center [436, 322] width 49 height 41
type input "899"
click at [866, 154] on button "不指定" at bounding box center [859, 154] width 42 height 29
click at [195, 319] on icon at bounding box center [198, 318] width 18 height 18
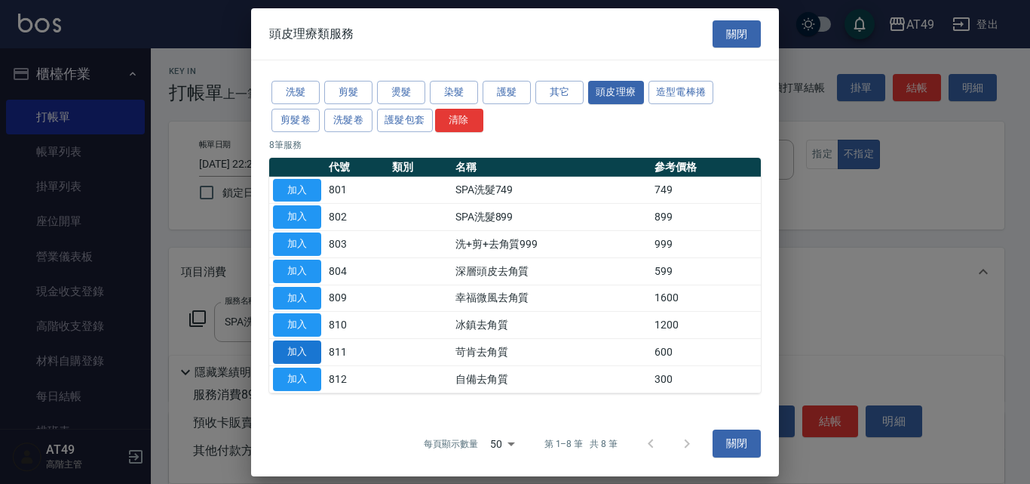
click at [283, 348] on button "加入" at bounding box center [297, 351] width 48 height 23
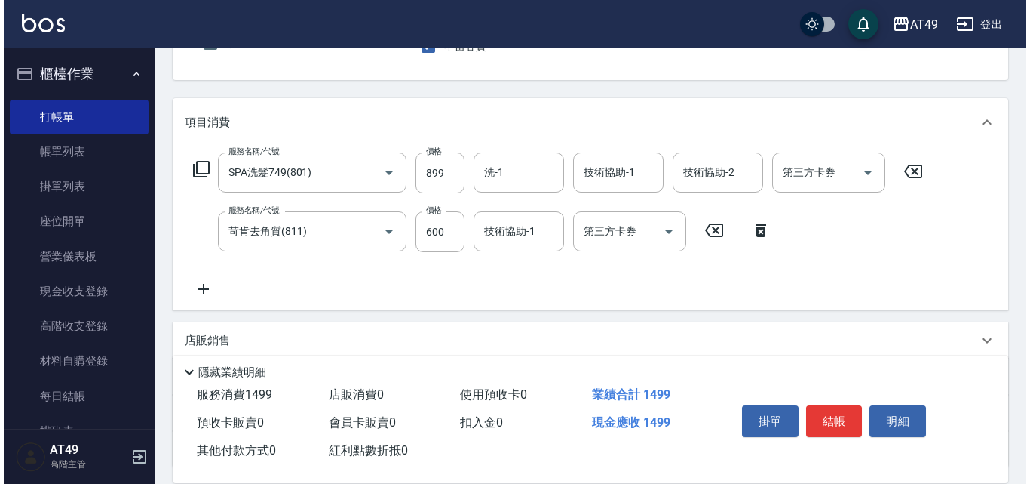
scroll to position [151, 0]
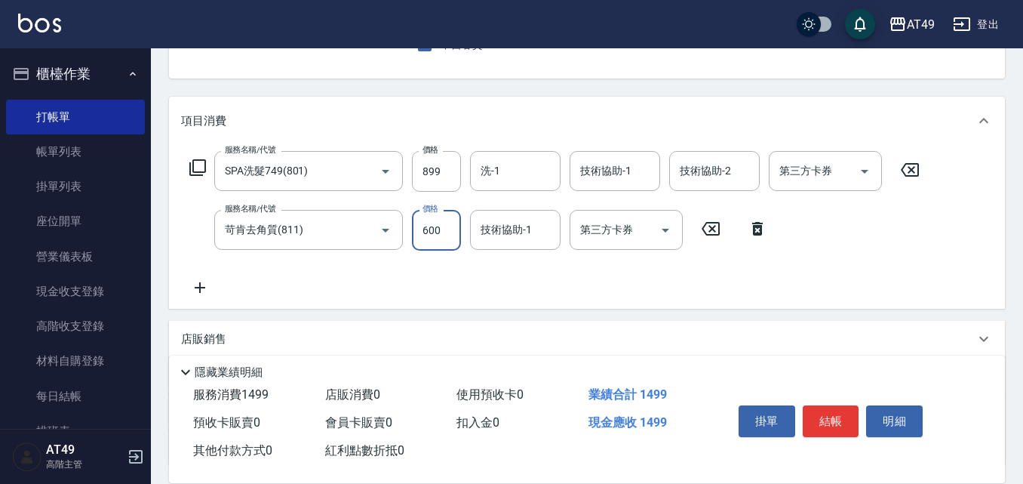
click at [431, 229] on input "600" at bounding box center [436, 230] width 49 height 41
type input "500"
click at [509, 173] on input "洗-1" at bounding box center [515, 171] width 77 height 26
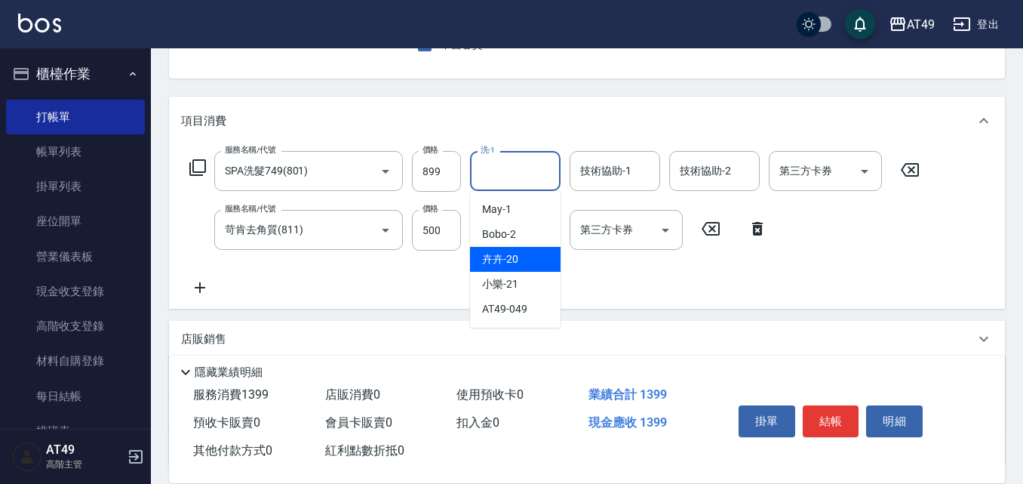
click at [541, 264] on div "卉卉 -20" at bounding box center [515, 259] width 91 height 25
click at [512, 177] on input "卉卉-20" at bounding box center [504, 171] width 54 height 26
click at [531, 283] on div "小樂 -21" at bounding box center [515, 284] width 91 height 25
type input "小樂-21"
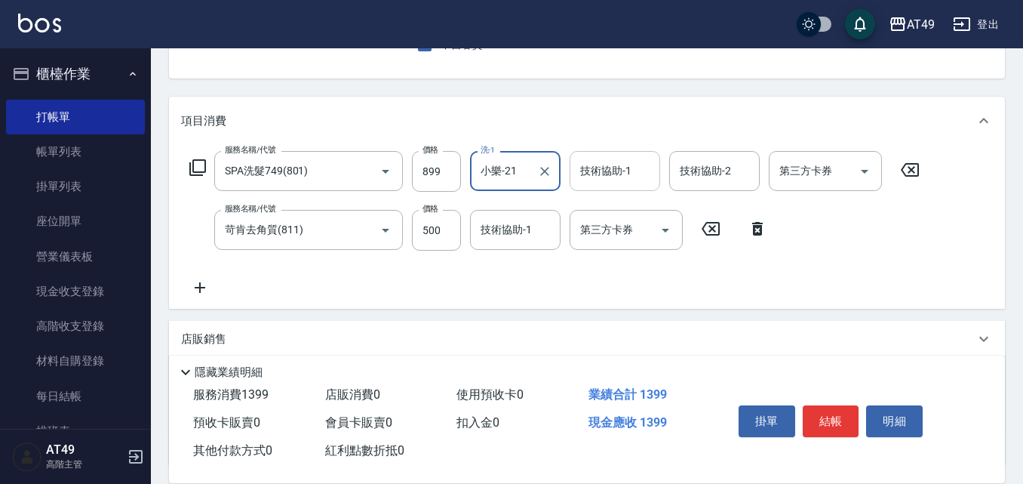
click at [606, 172] on div "技術協助-1 技術協助-1" at bounding box center [615, 171] width 91 height 40
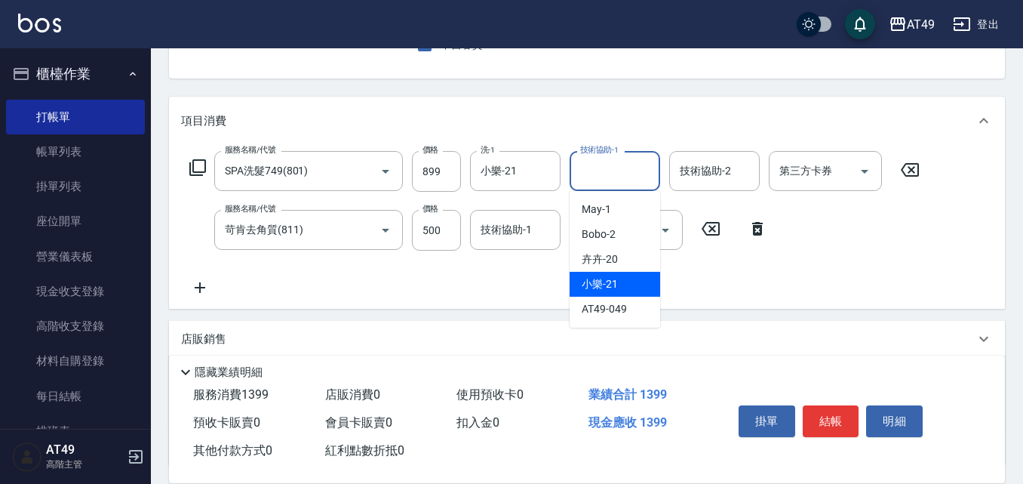
click at [627, 278] on div "小樂 -21" at bounding box center [615, 284] width 91 height 25
type input "小樂-21"
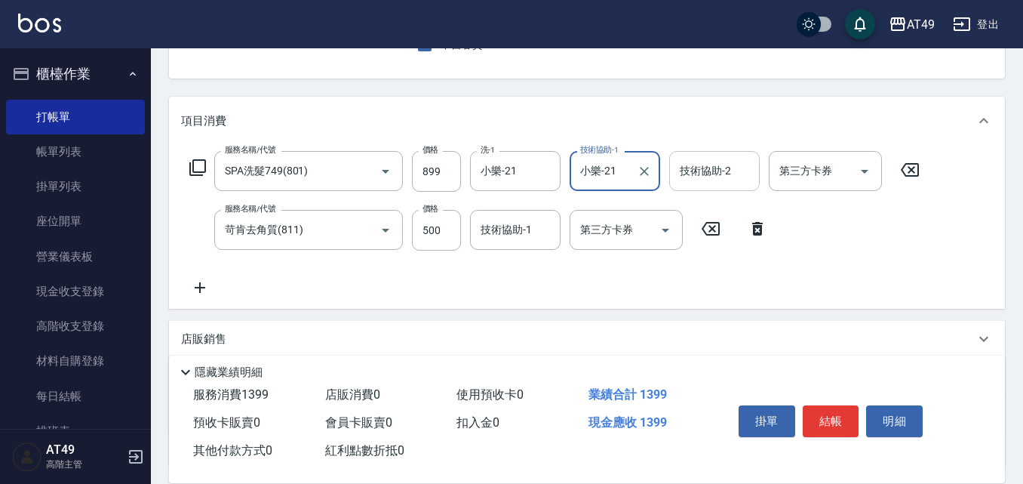
click at [700, 171] on div "技術協助-2 技術協助-2" at bounding box center [714, 171] width 91 height 40
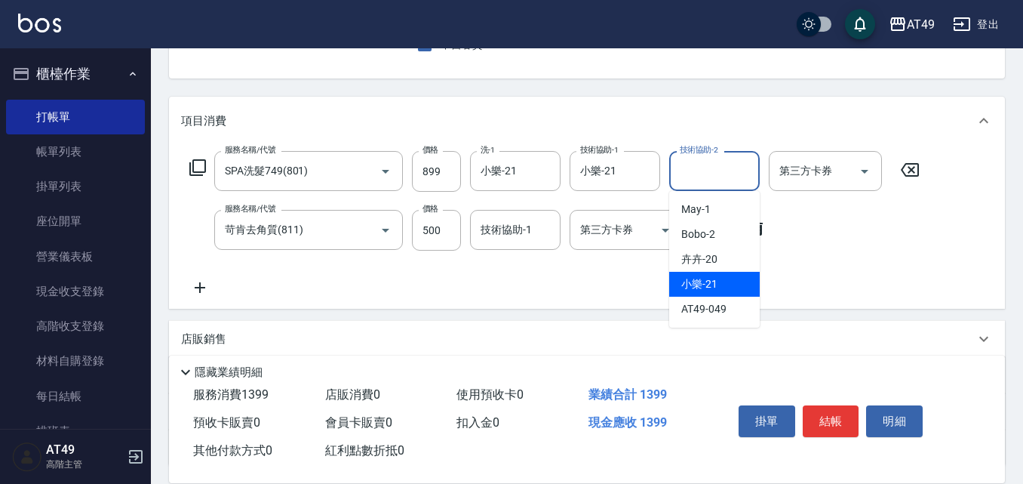
click at [729, 283] on div "小樂 -21" at bounding box center [714, 284] width 91 height 25
type input "小樂-21"
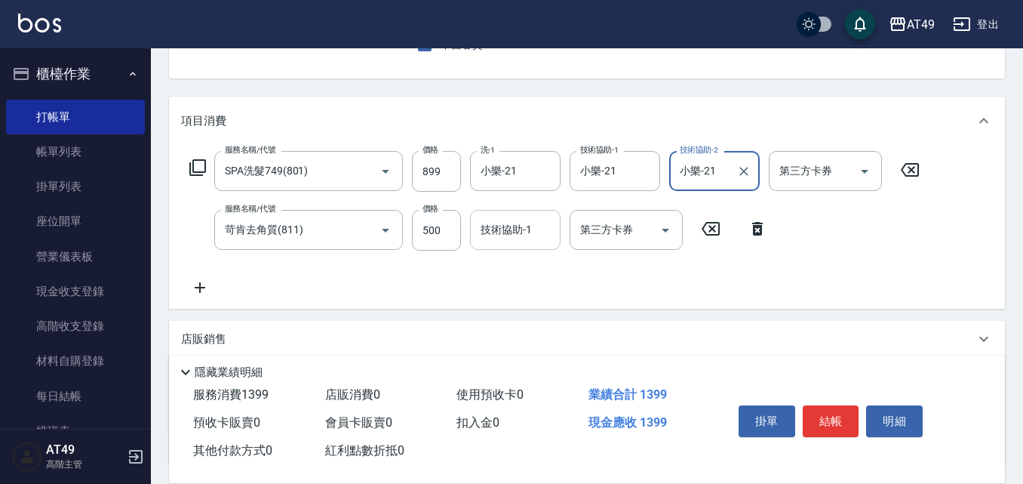
click at [490, 228] on input "技術協助-1" at bounding box center [515, 229] width 77 height 26
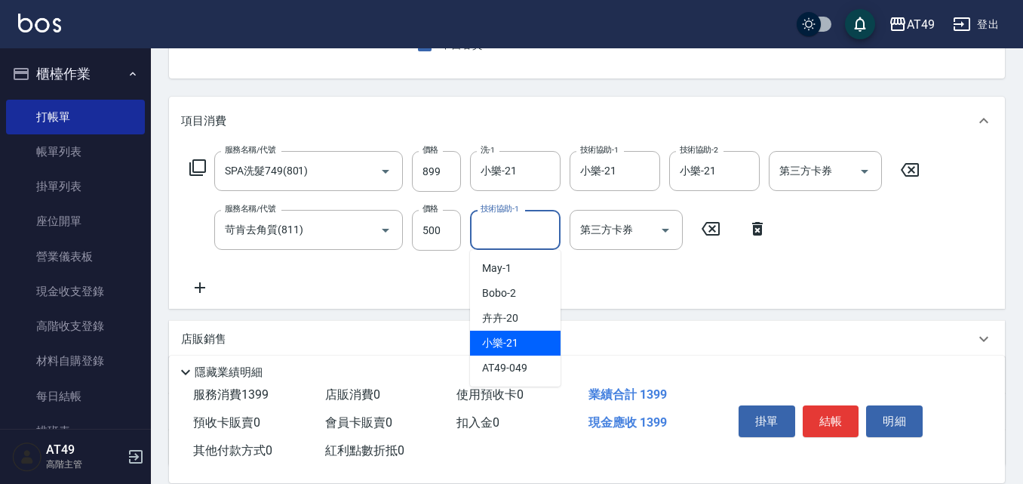
click at [541, 335] on div "小樂 -21" at bounding box center [515, 342] width 91 height 25
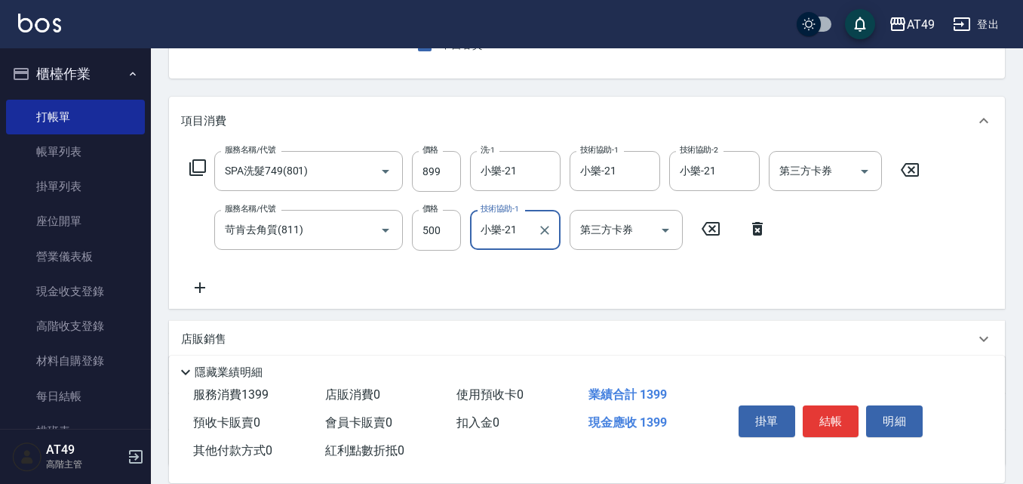
type input "小樂-21"
click at [851, 416] on button "結帳" at bounding box center [831, 421] width 57 height 32
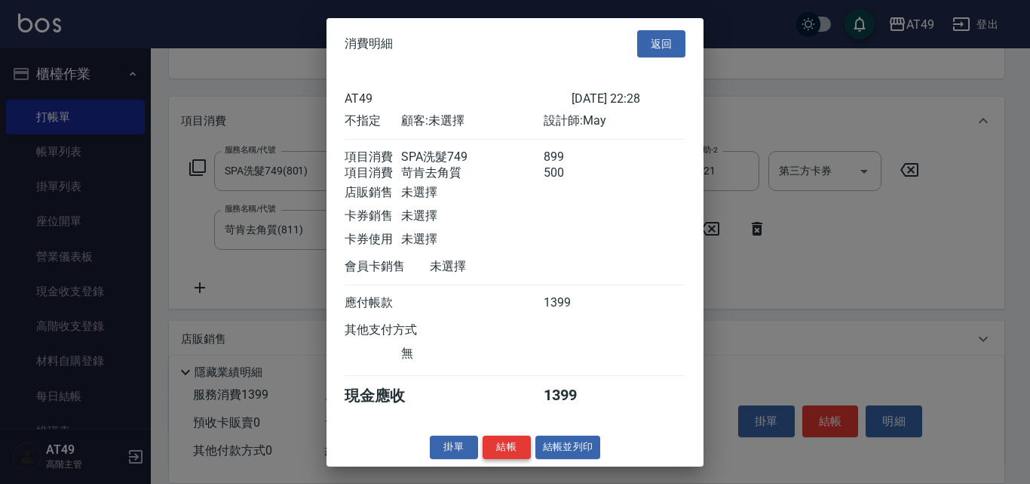
click at [514, 459] on button "結帳" at bounding box center [507, 446] width 48 height 23
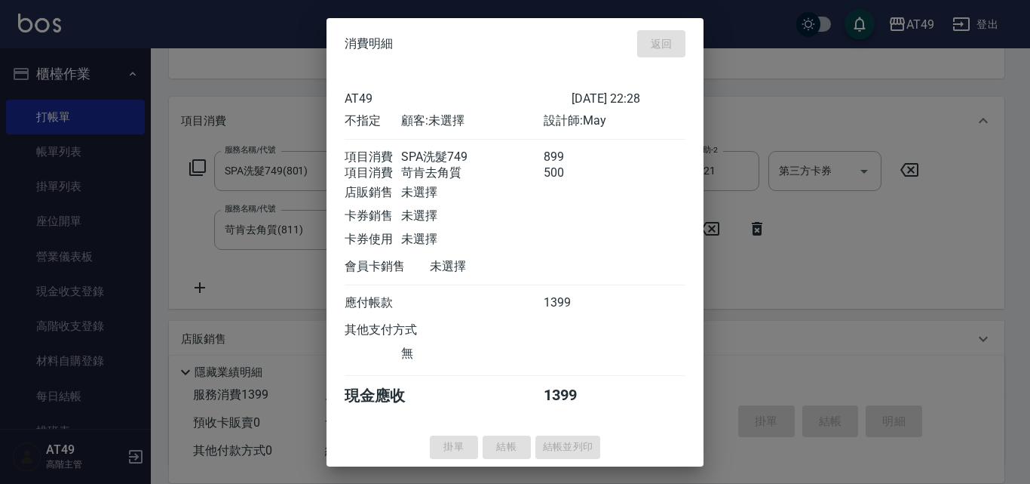
type input "[DATE] 22:30"
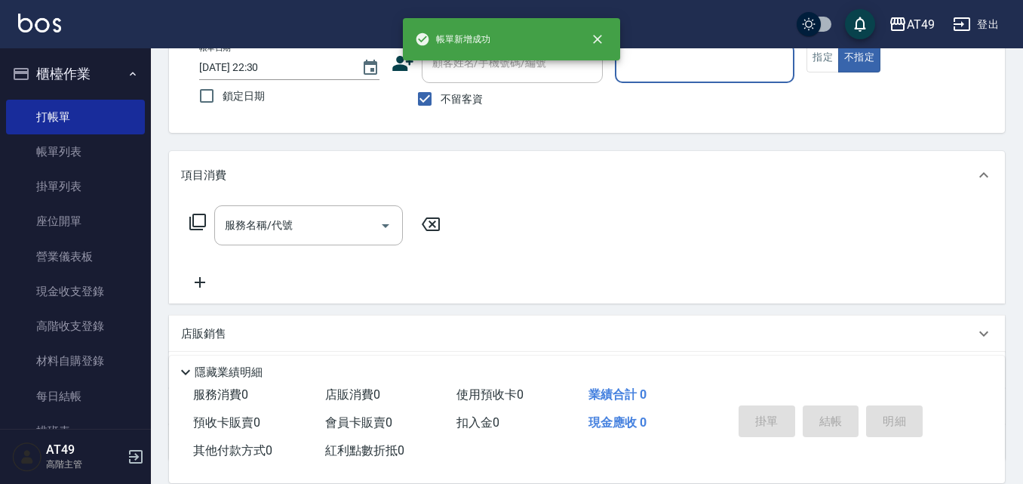
scroll to position [0, 0]
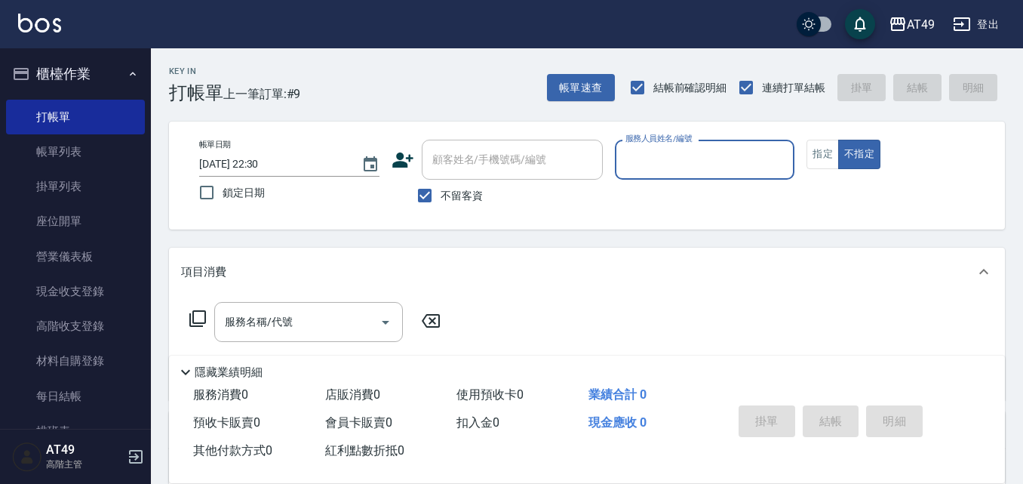
click at [682, 154] on input "服務人員姓名/編號" at bounding box center [705, 159] width 167 height 26
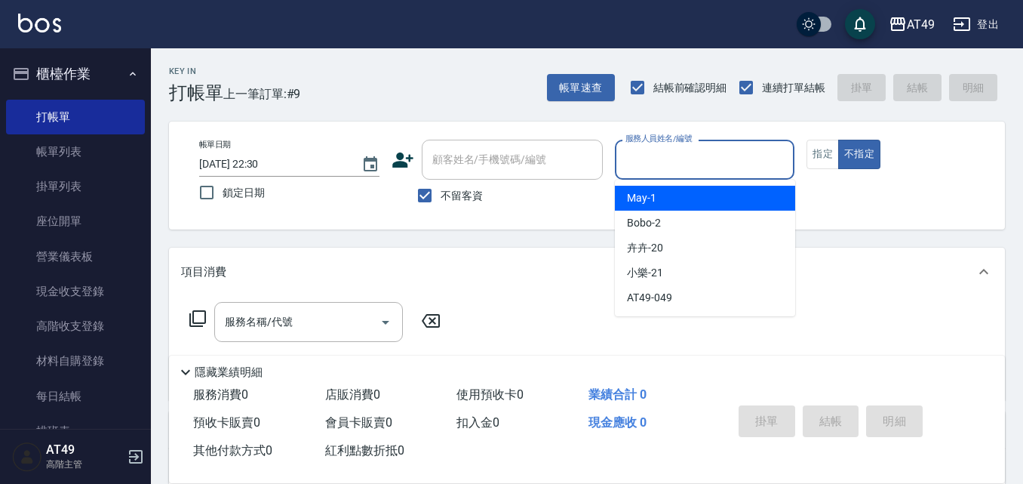
click at [699, 199] on div "May -1" at bounding box center [705, 198] width 180 height 25
type input "May-1"
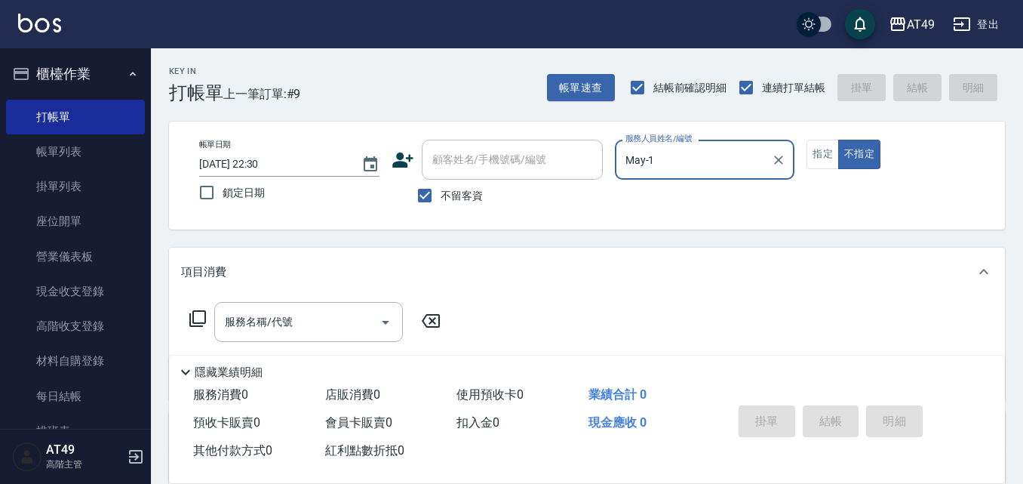
click at [198, 314] on icon at bounding box center [198, 318] width 18 height 18
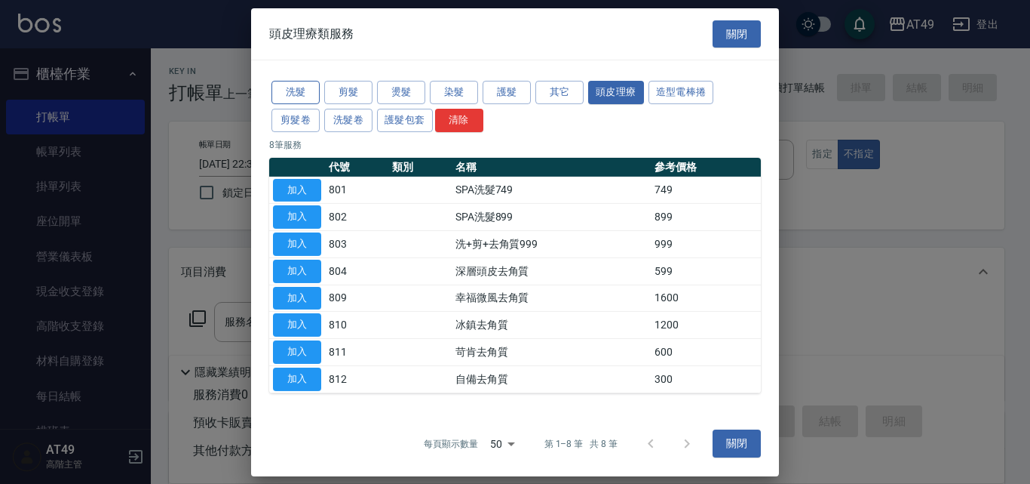
click at [305, 96] on button "洗髮" at bounding box center [296, 92] width 48 height 23
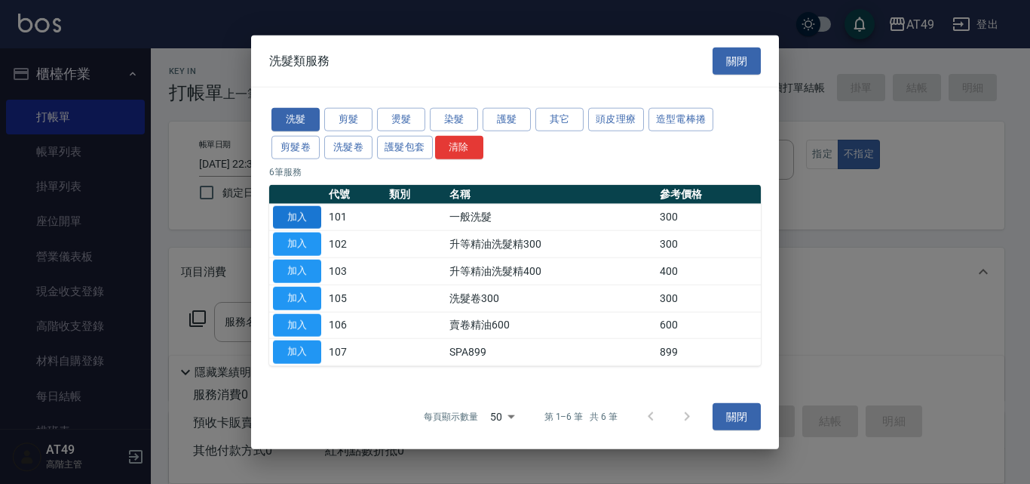
click at [311, 217] on button "加入" at bounding box center [297, 216] width 48 height 23
type input "一般洗髮(101)"
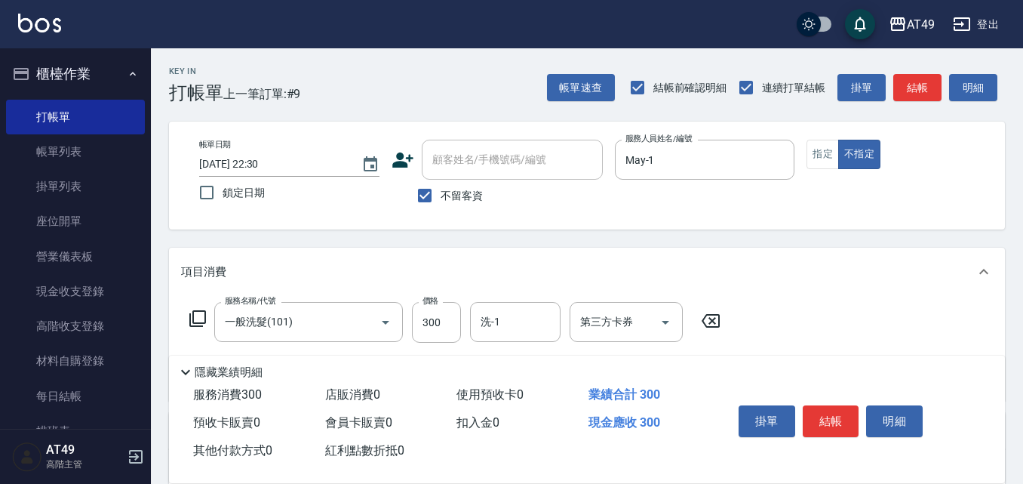
click at [201, 315] on icon at bounding box center [198, 318] width 18 height 18
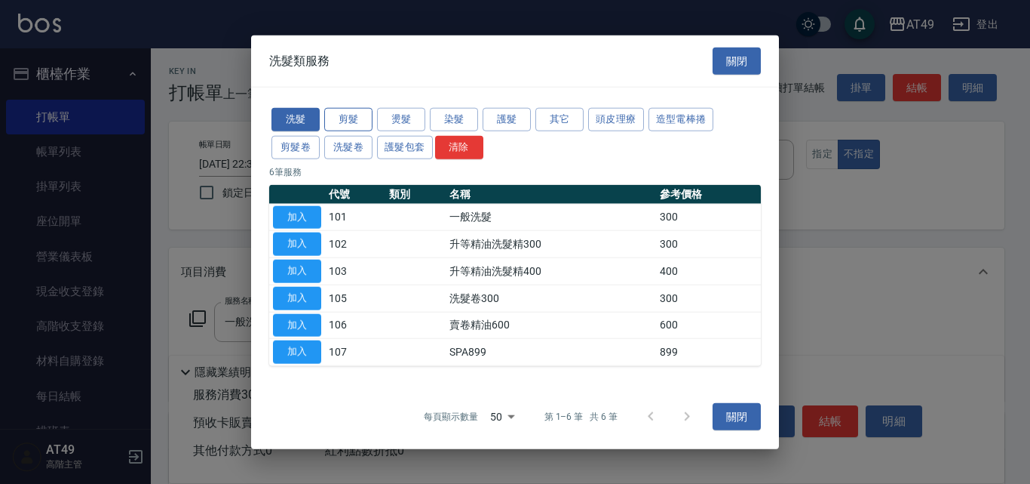
click at [336, 116] on button "剪髮" at bounding box center [348, 119] width 48 height 23
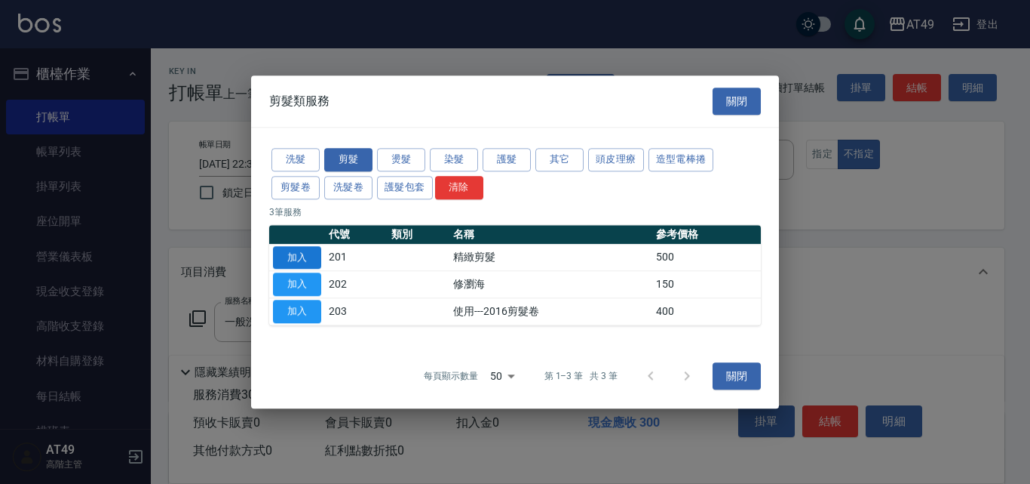
click at [296, 259] on button "加入" at bounding box center [297, 257] width 48 height 23
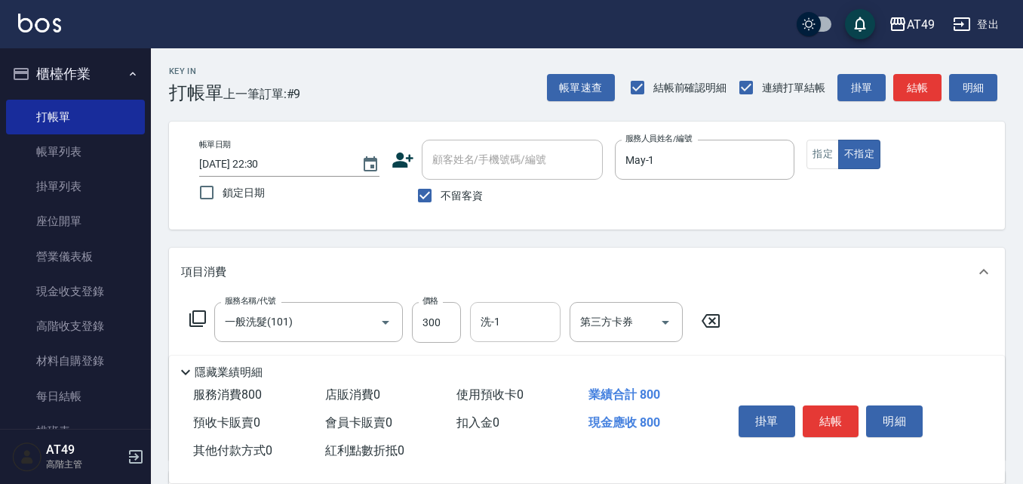
click at [517, 317] on input "洗-1" at bounding box center [515, 322] width 77 height 26
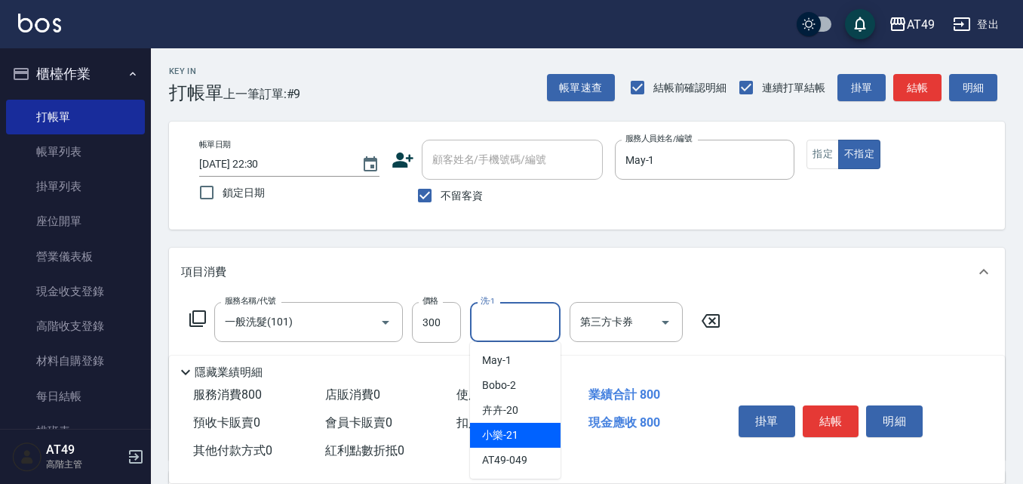
click at [522, 428] on div "小樂 -21" at bounding box center [515, 434] width 91 height 25
type input "小樂-21"
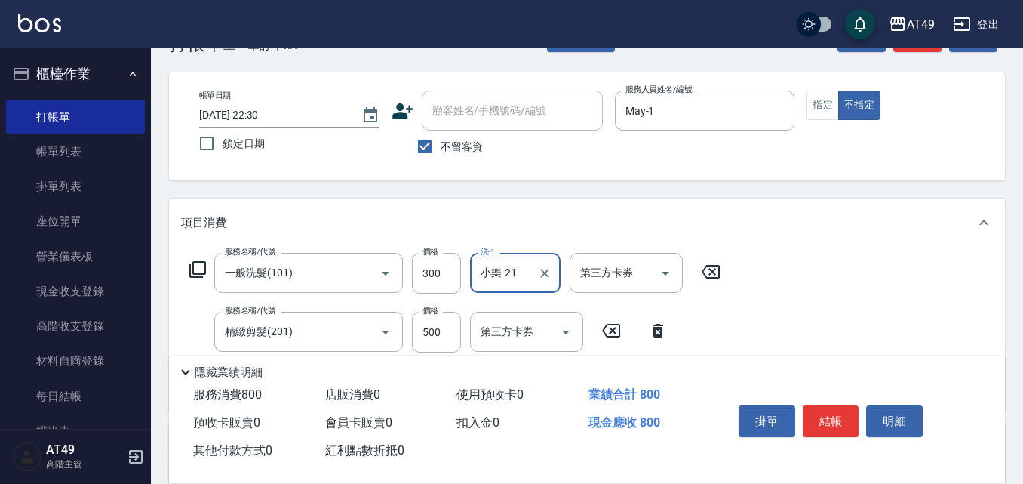
scroll to position [75, 0]
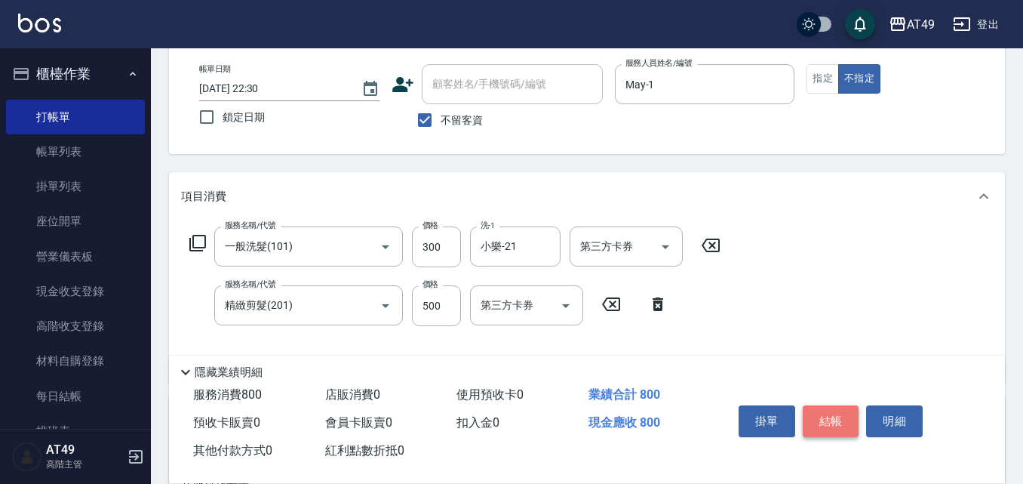
click at [828, 419] on button "結帳" at bounding box center [831, 421] width 57 height 32
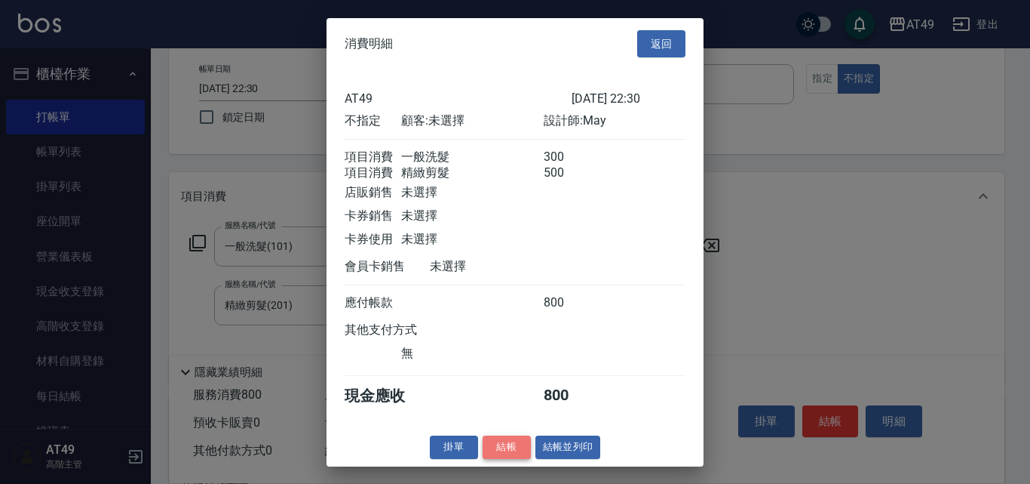
click at [504, 459] on button "結帳" at bounding box center [507, 446] width 48 height 23
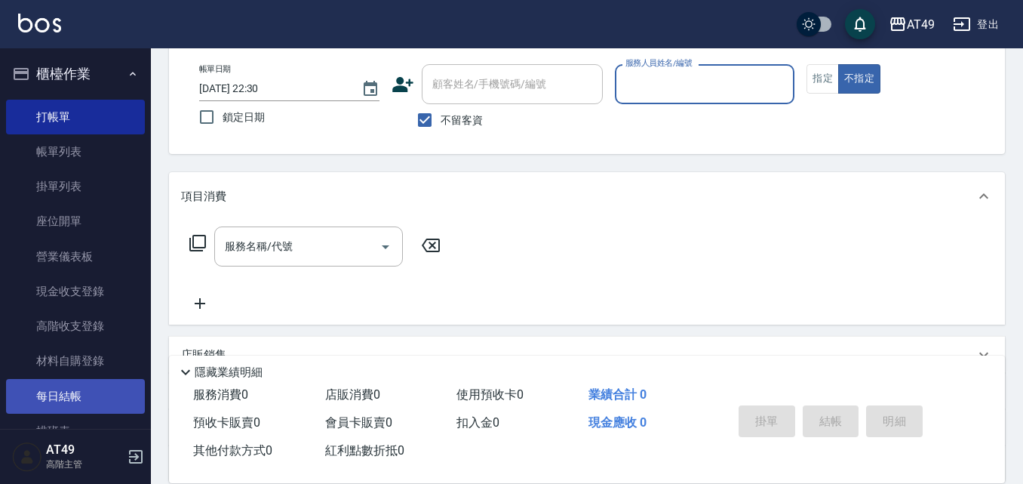
click at [57, 401] on link "每日結帳" at bounding box center [75, 396] width 139 height 35
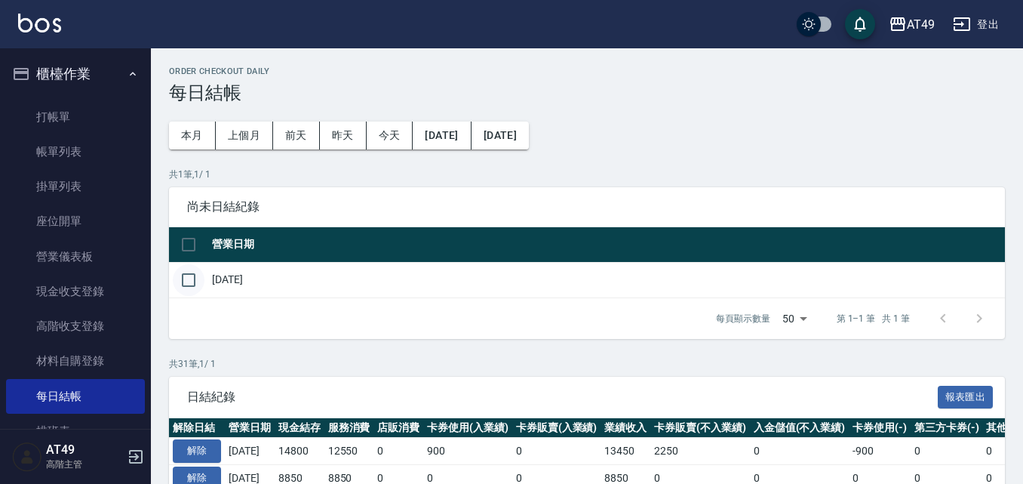
click at [190, 281] on input "checkbox" at bounding box center [189, 280] width 32 height 32
checkbox input "true"
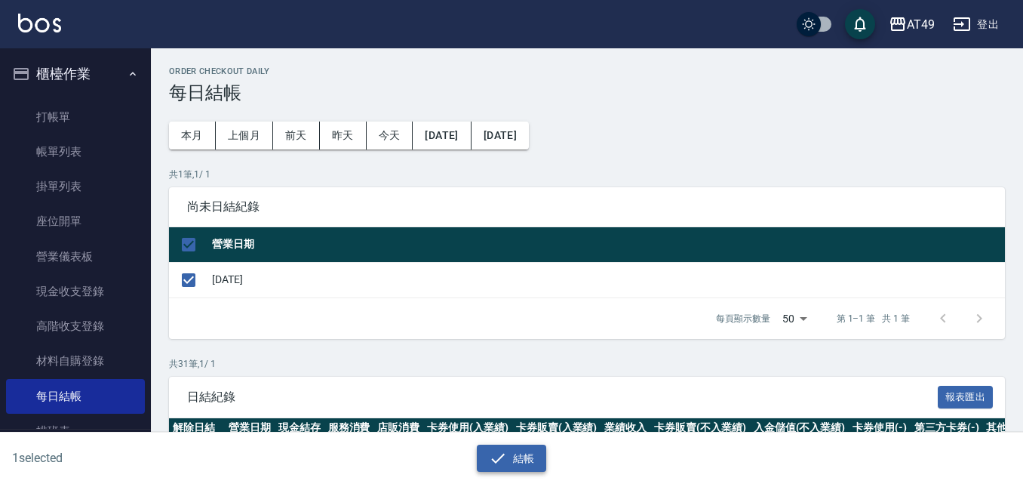
click at [533, 456] on button "結帳" at bounding box center [512, 458] width 70 height 28
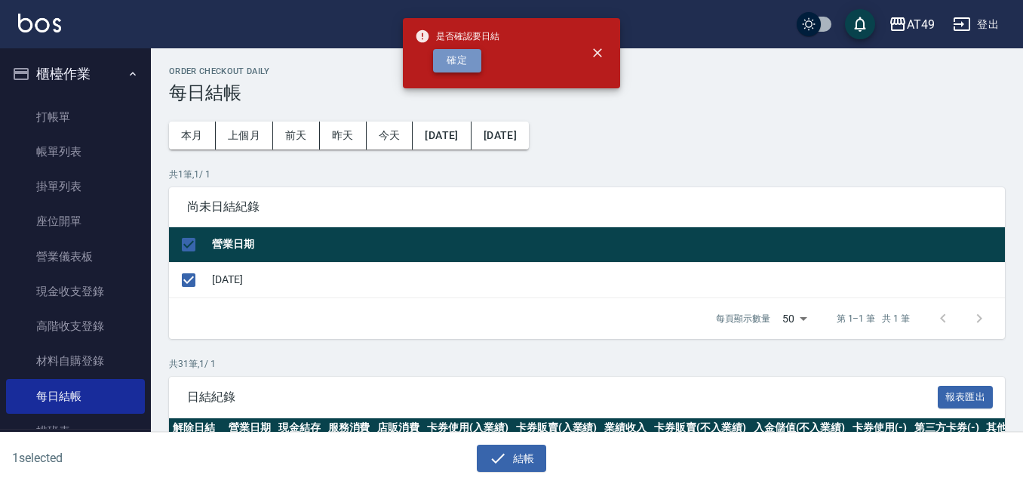
click at [459, 66] on button "確定" at bounding box center [457, 60] width 48 height 23
checkbox input "false"
